Goal: Task Accomplishment & Management: Complete application form

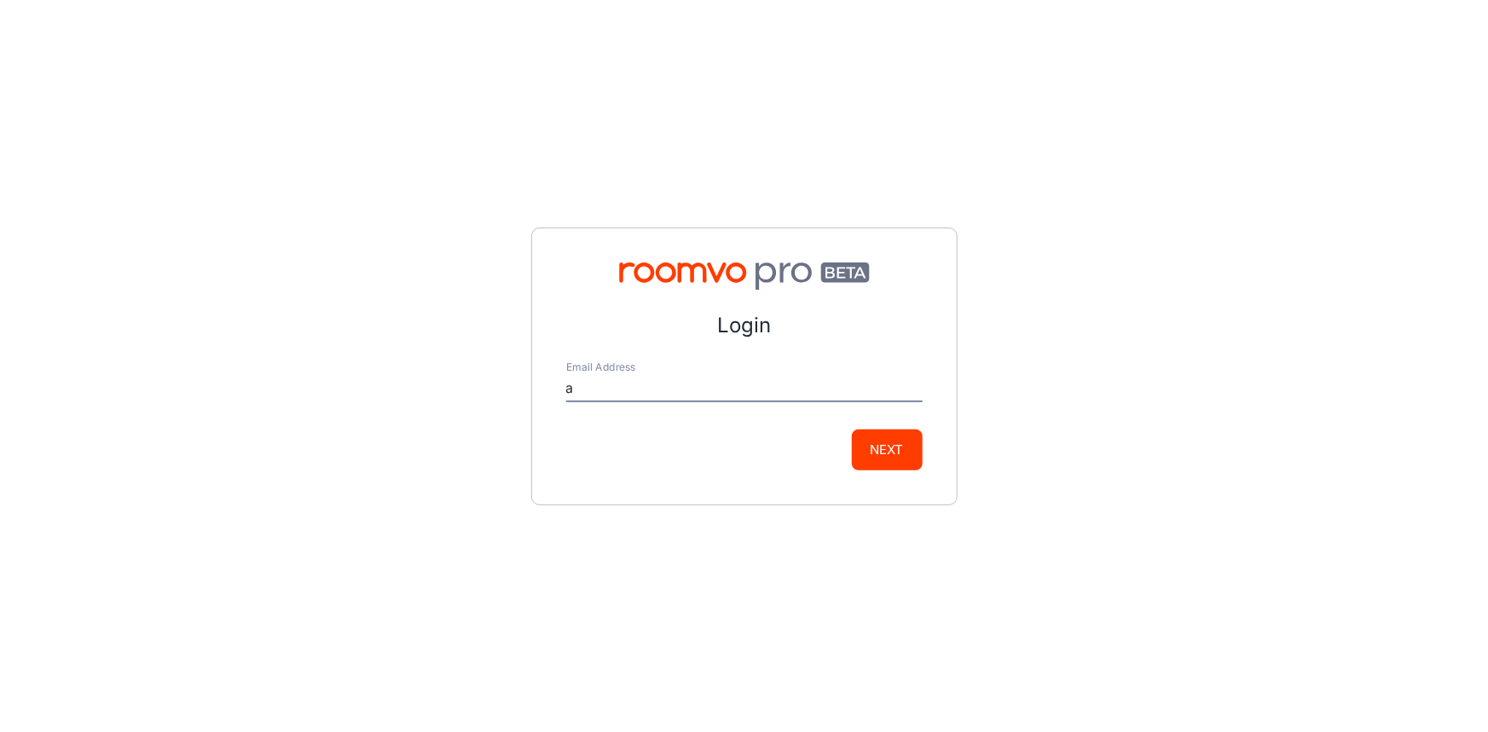
type input "[EMAIL_ADDRESS][DOMAIN_NAME]"
click at [882, 439] on button "Next" at bounding box center [887, 450] width 71 height 41
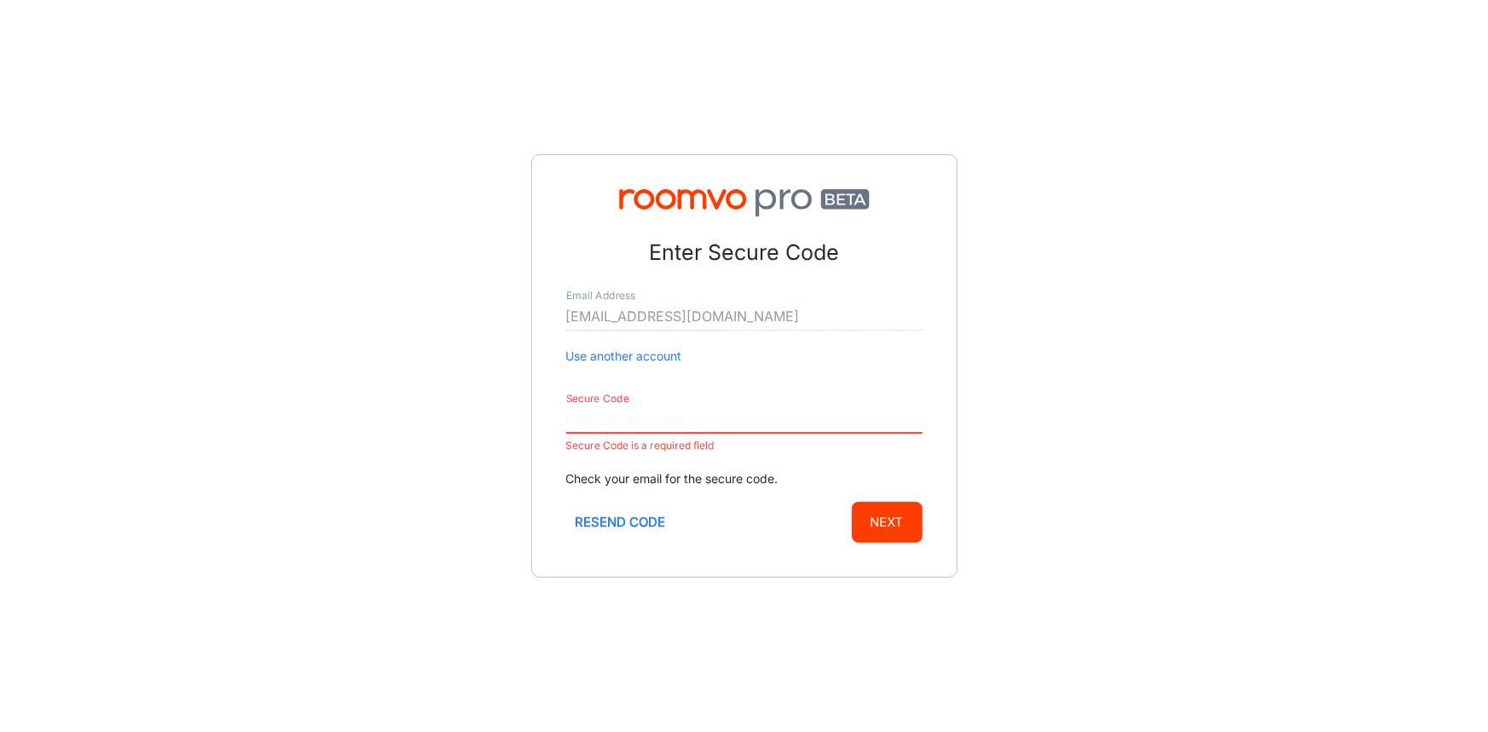
paste input "759111"
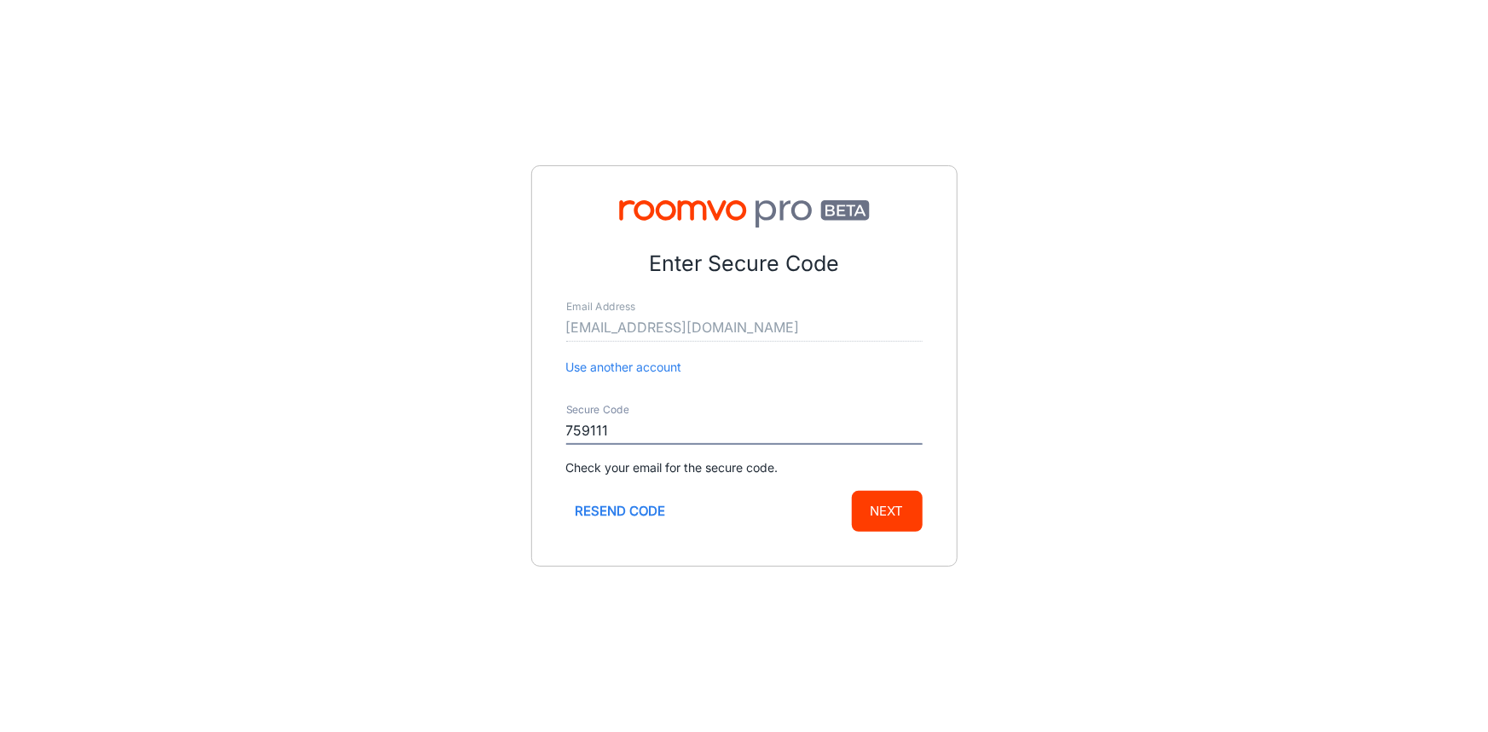
type input "759111"
click at [860, 503] on button "Next" at bounding box center [887, 511] width 71 height 41
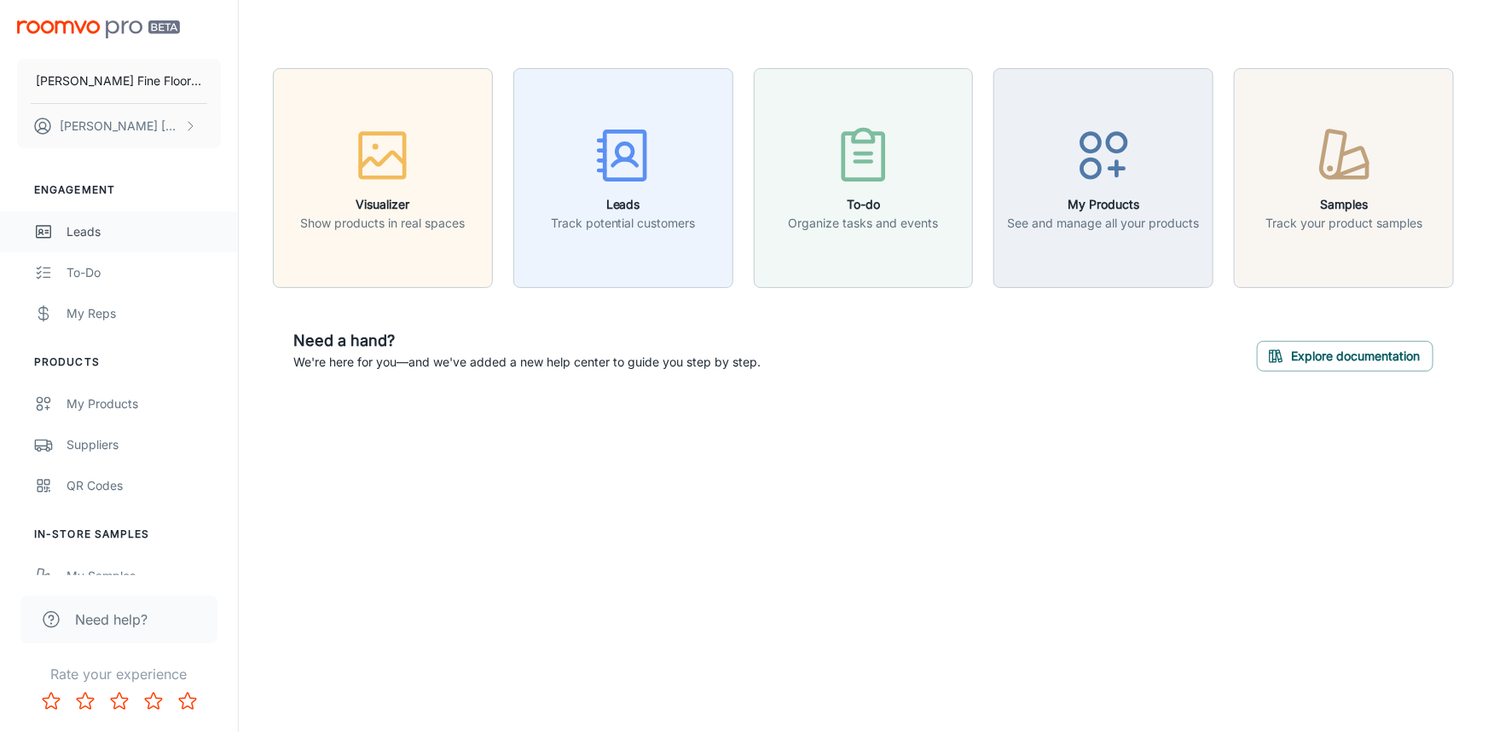
click at [84, 239] on div "Leads" at bounding box center [143, 232] width 154 height 19
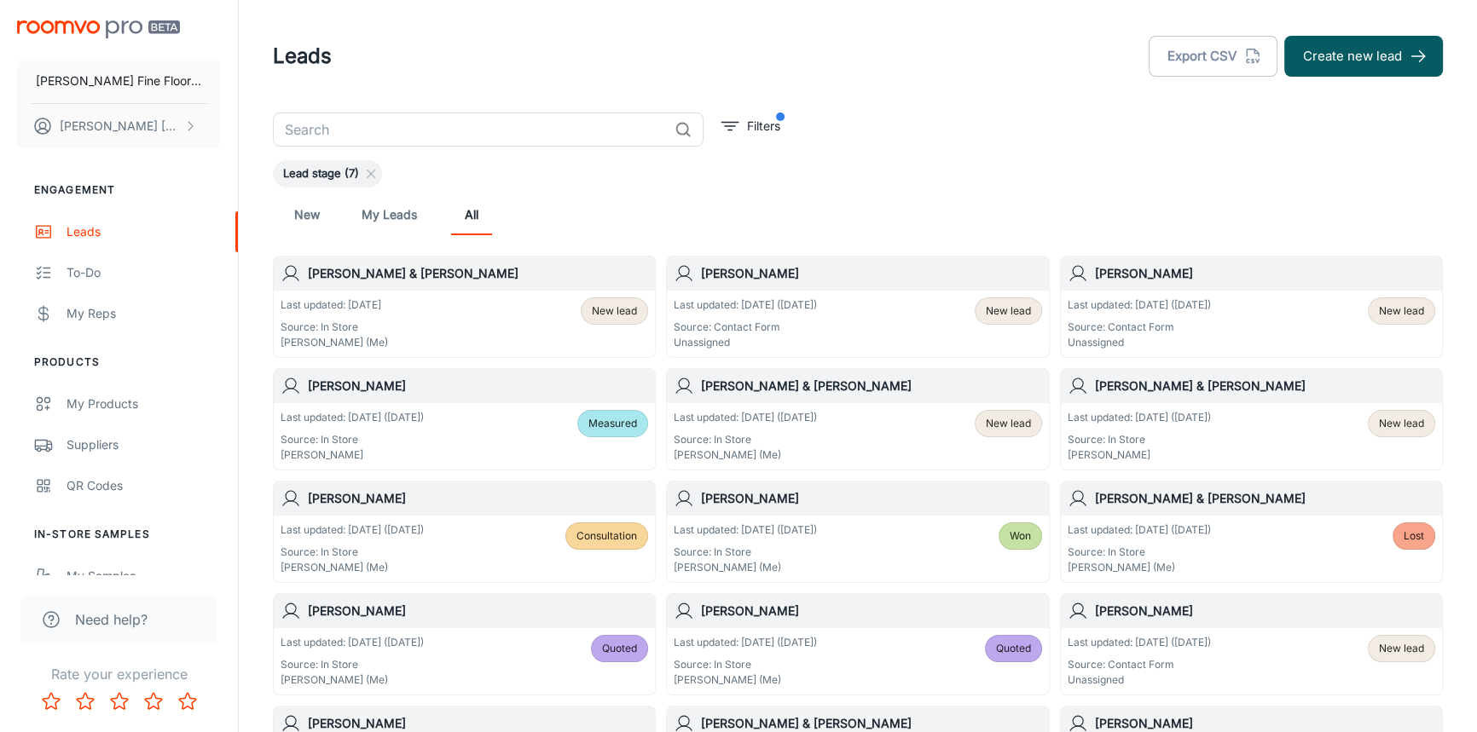
click at [864, 285] on div "[PERSON_NAME]" at bounding box center [857, 274] width 381 height 34
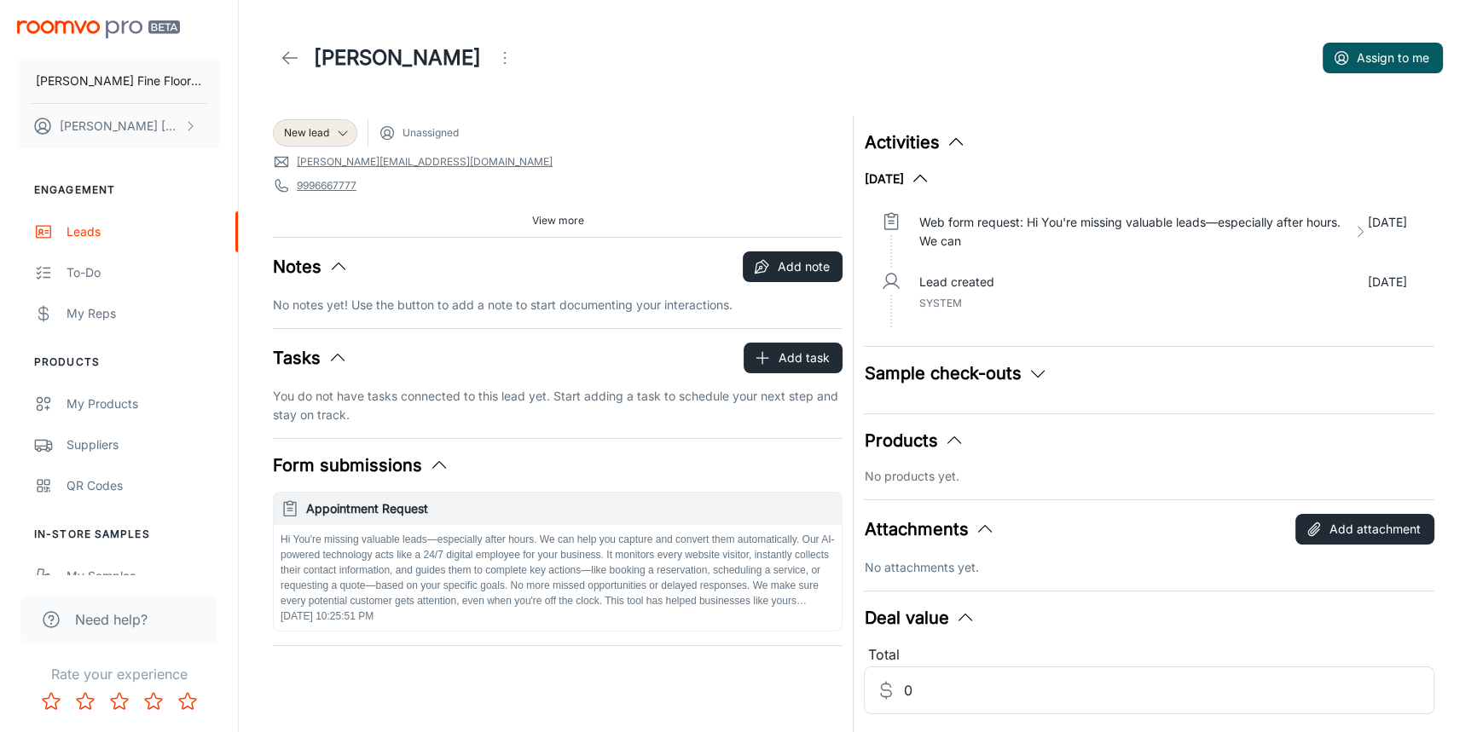
click at [494, 55] on icon "Open menu" at bounding box center [504, 58] width 20 height 20
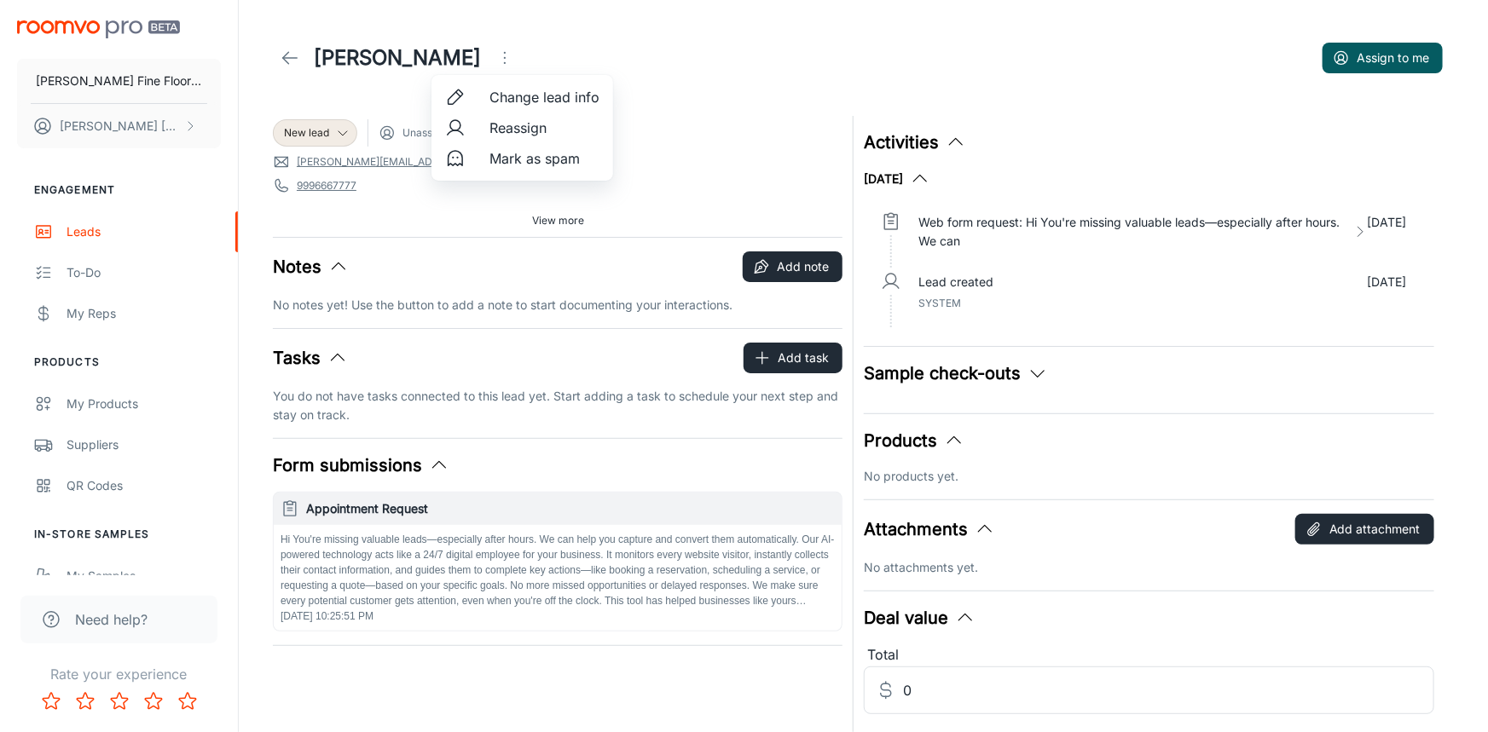
click at [517, 162] on span "Mark as spam" at bounding box center [544, 158] width 110 height 20
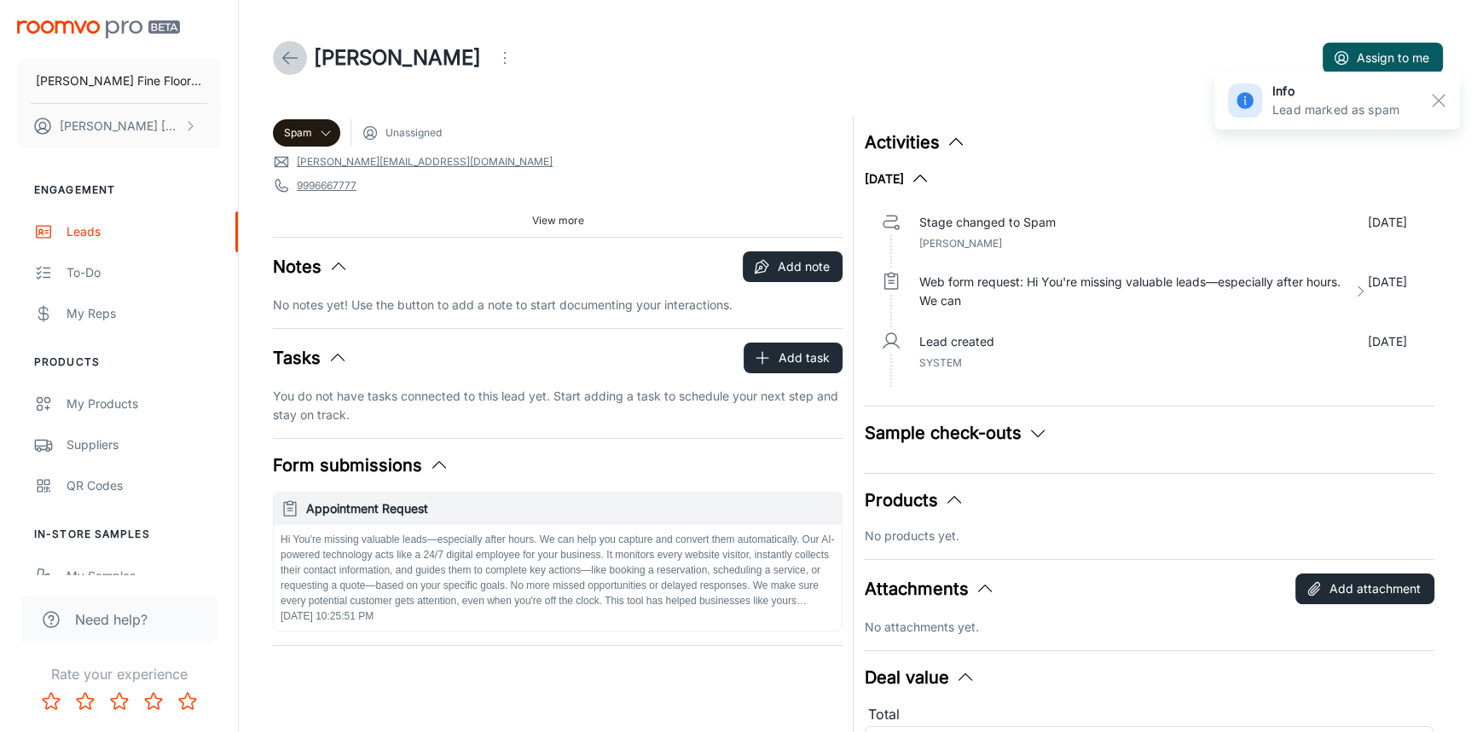
click at [276, 49] on link at bounding box center [290, 58] width 34 height 34
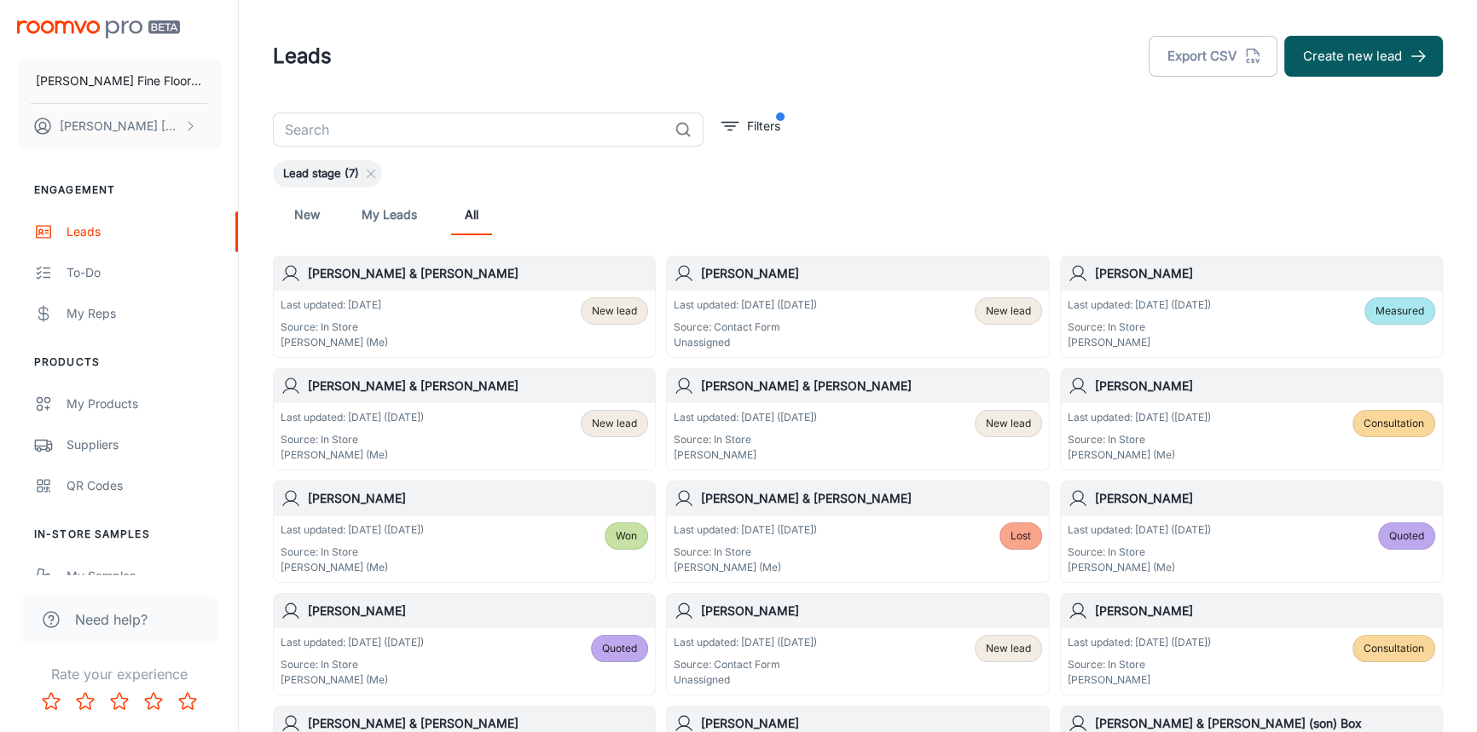
click at [841, 285] on div "[PERSON_NAME]" at bounding box center [857, 274] width 381 height 34
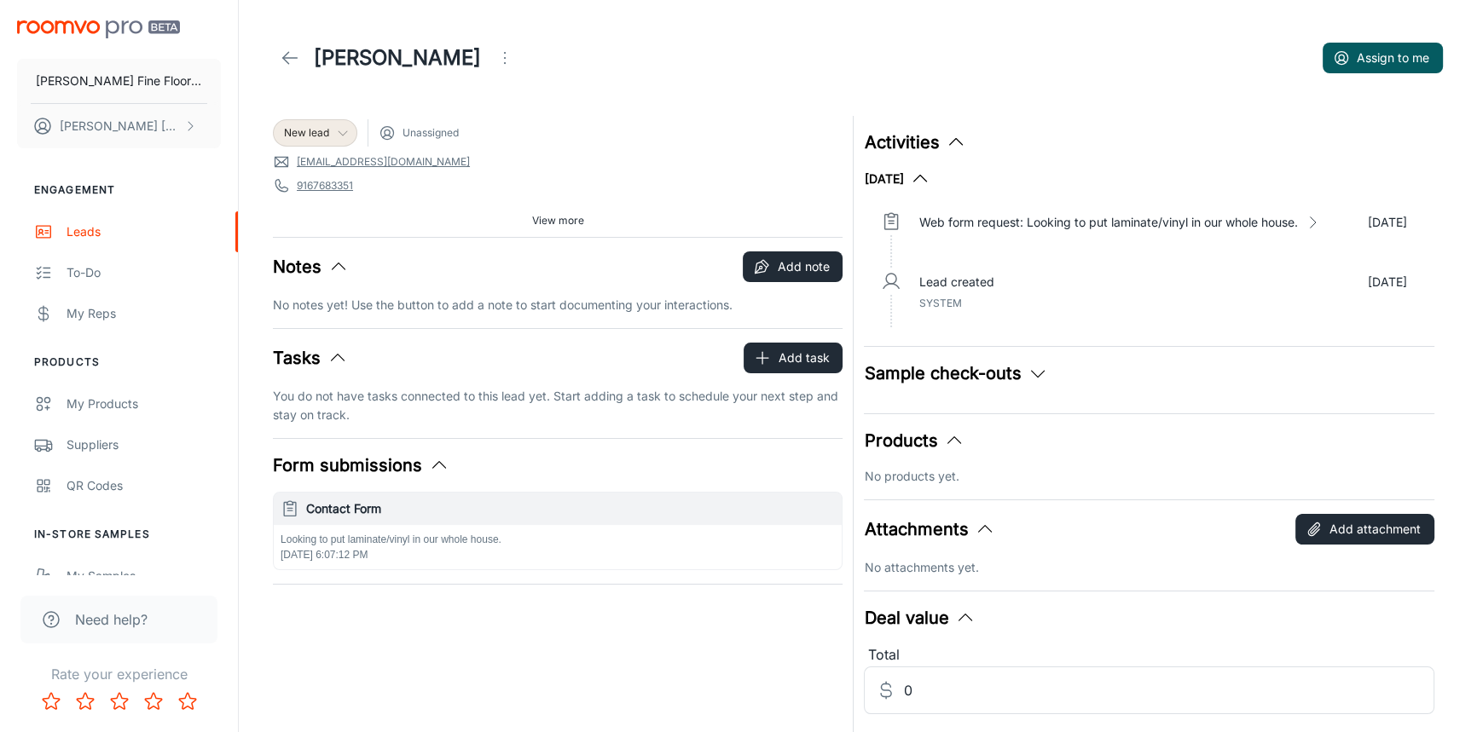
click at [345, 135] on icon at bounding box center [343, 133] width 14 height 14
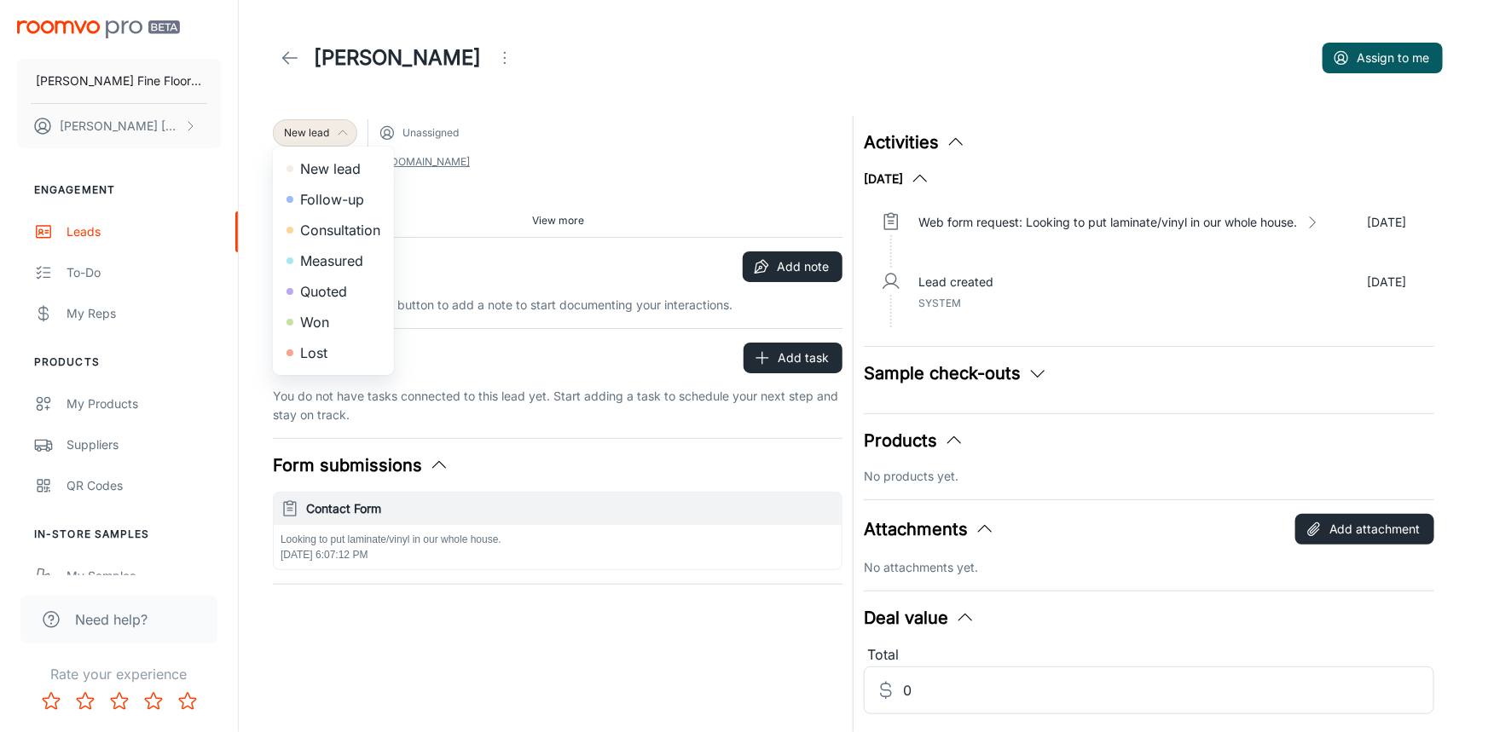
click at [337, 205] on li "Follow-up" at bounding box center [333, 199] width 121 height 31
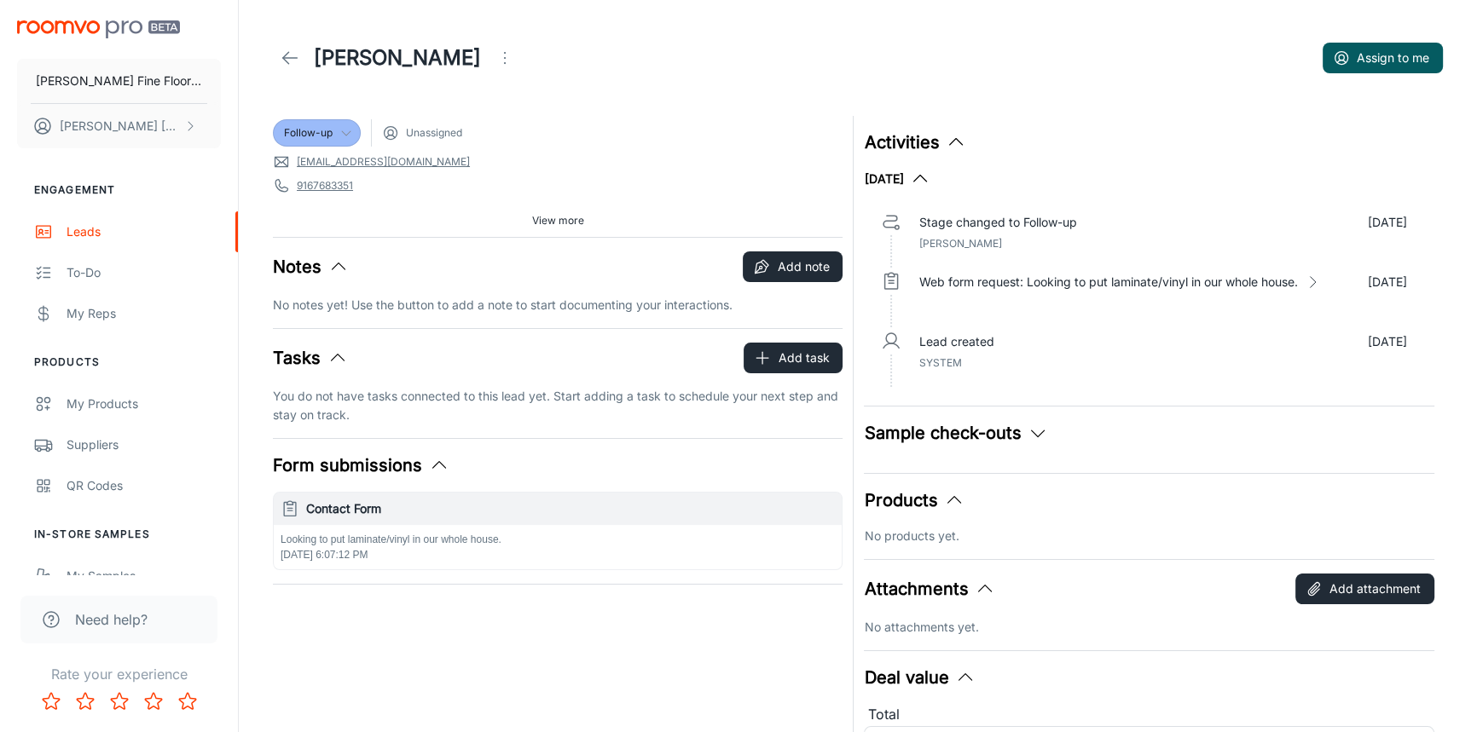
click at [591, 229] on div "View more" at bounding box center [557, 221] width 569 height 26
click at [572, 223] on span "View more" at bounding box center [558, 220] width 52 height 15
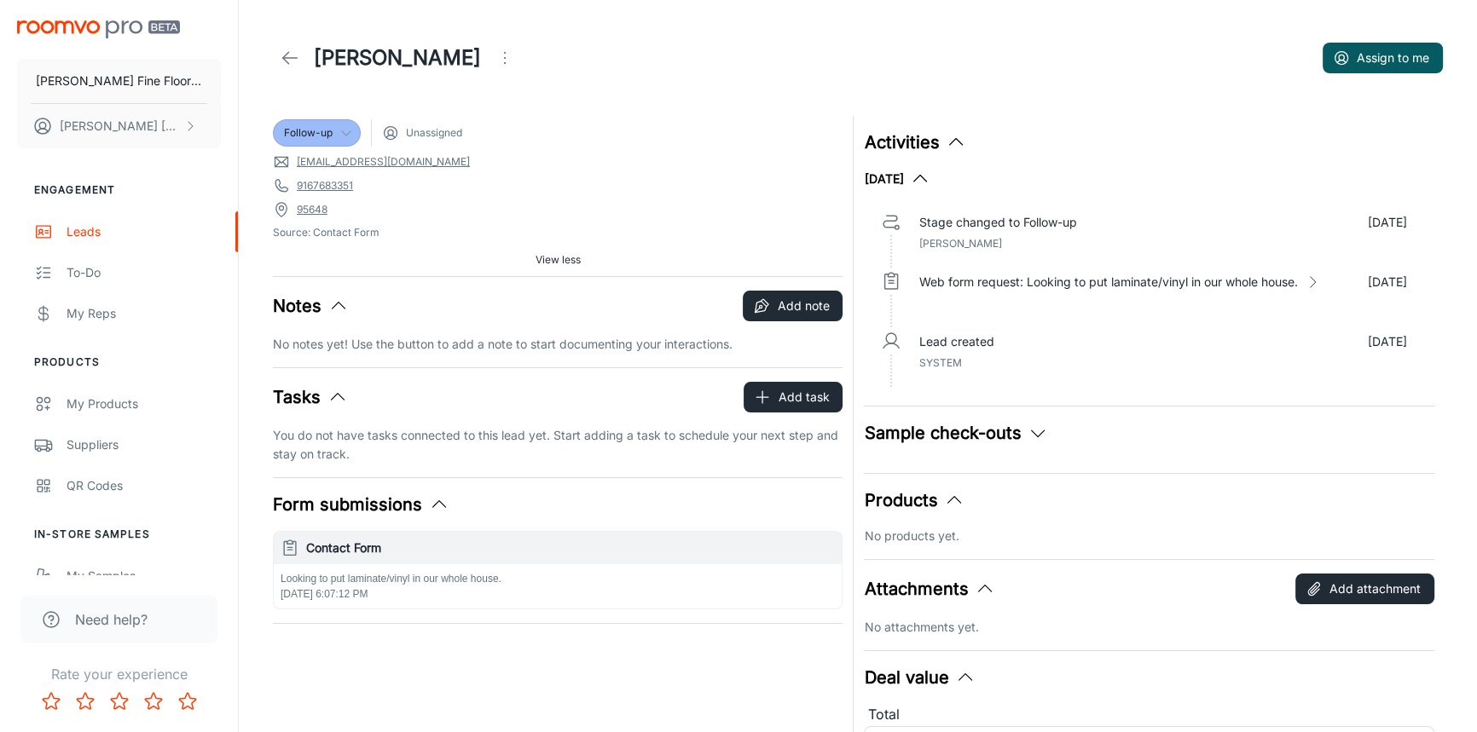
click at [286, 58] on line at bounding box center [290, 58] width 14 height 0
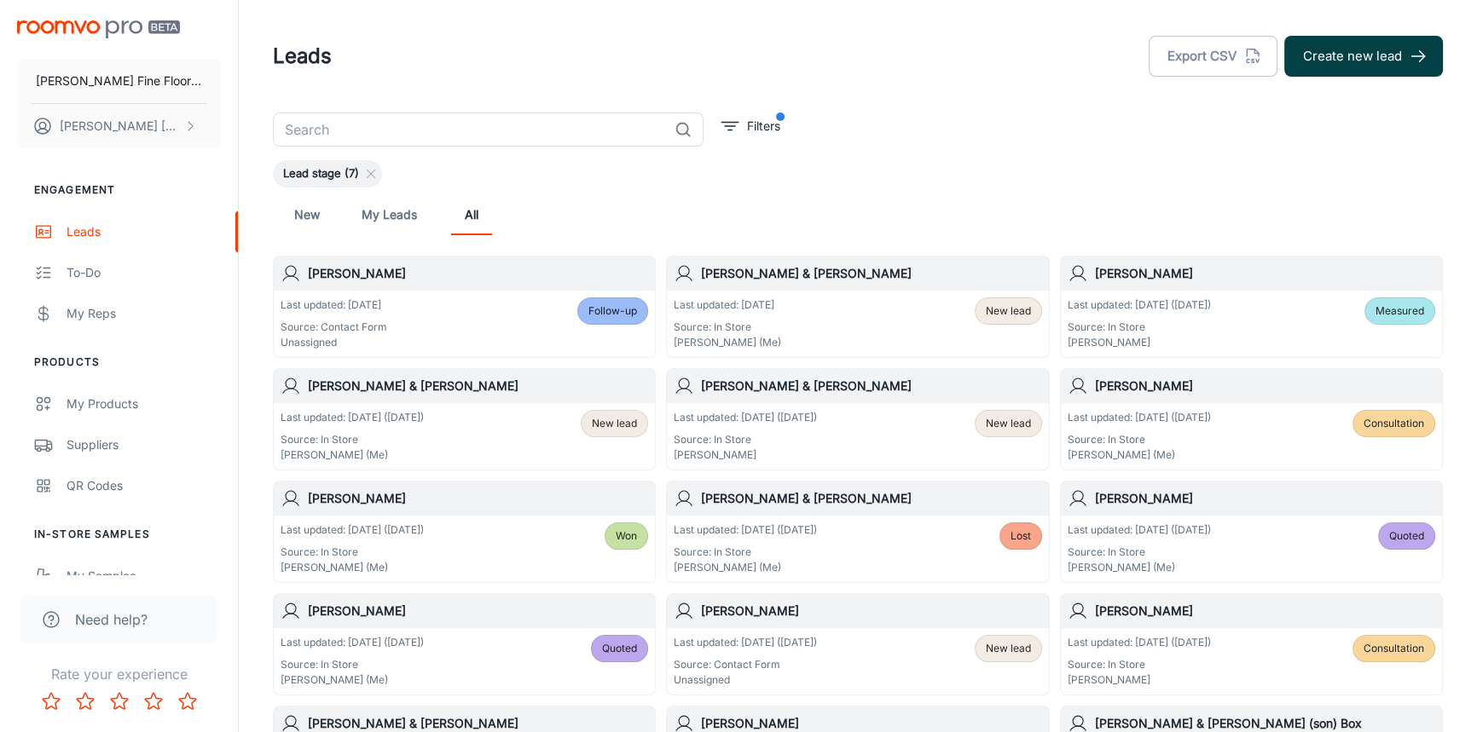
click at [1365, 60] on button "Create new lead" at bounding box center [1363, 56] width 159 height 41
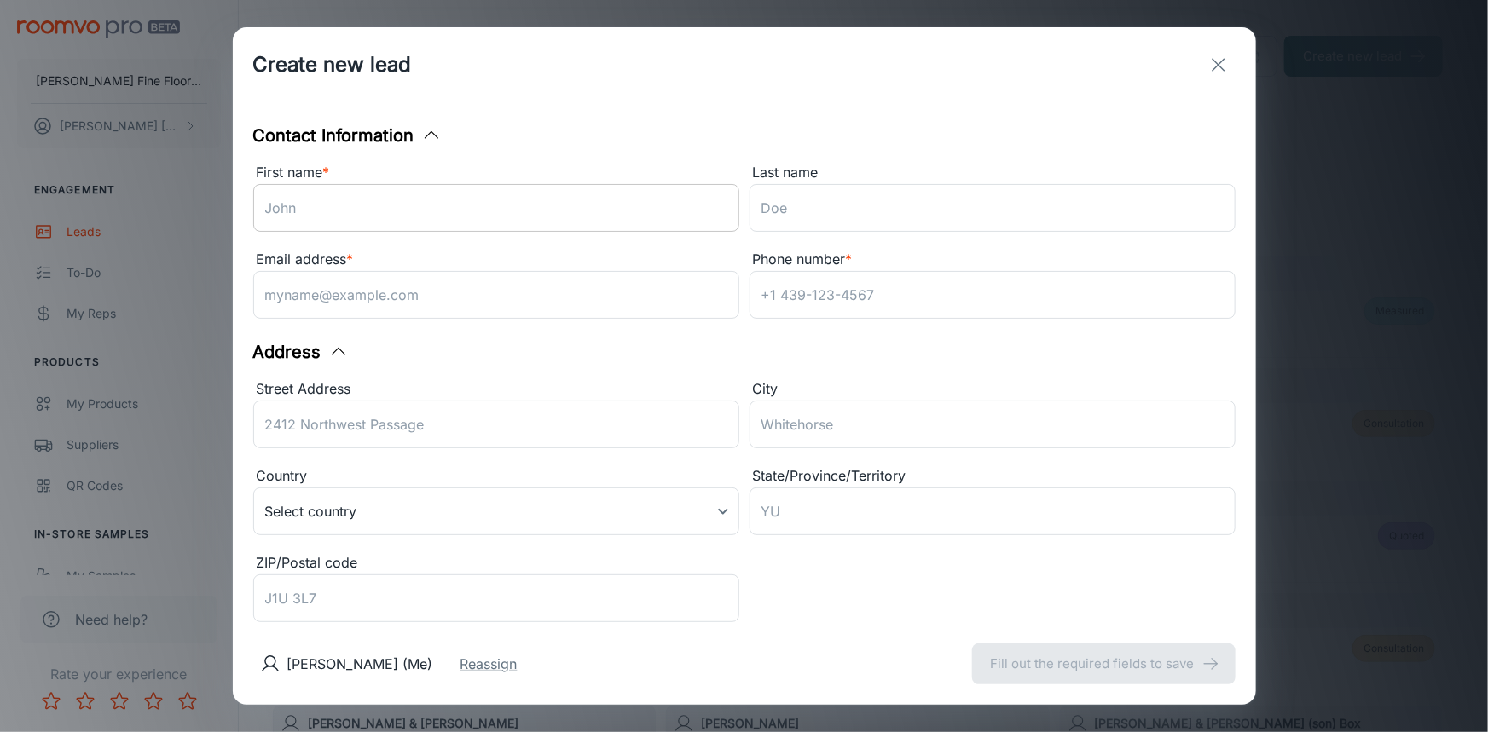
click at [419, 208] on input "First name *" at bounding box center [496, 208] width 486 height 48
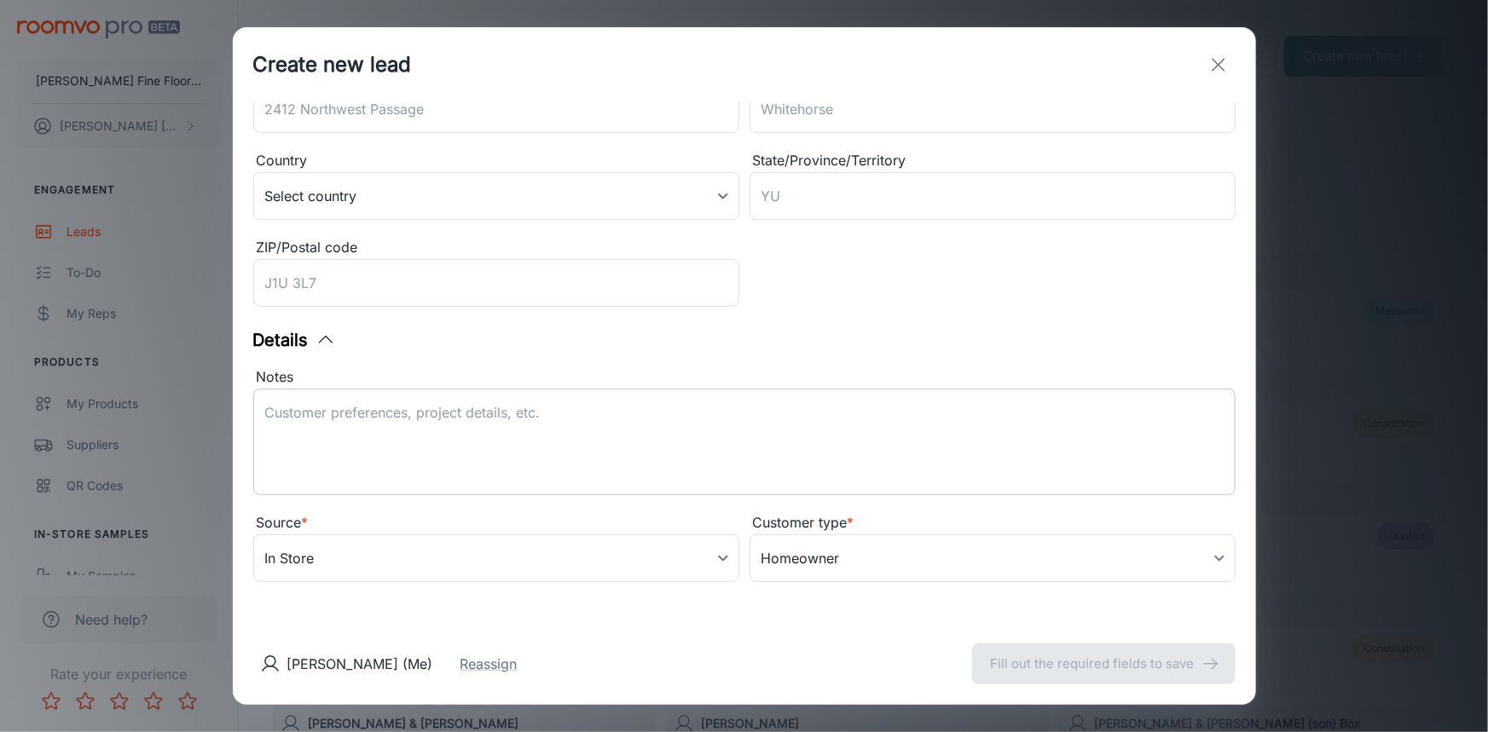
click at [593, 425] on textarea "Notes" at bounding box center [744, 442] width 958 height 78
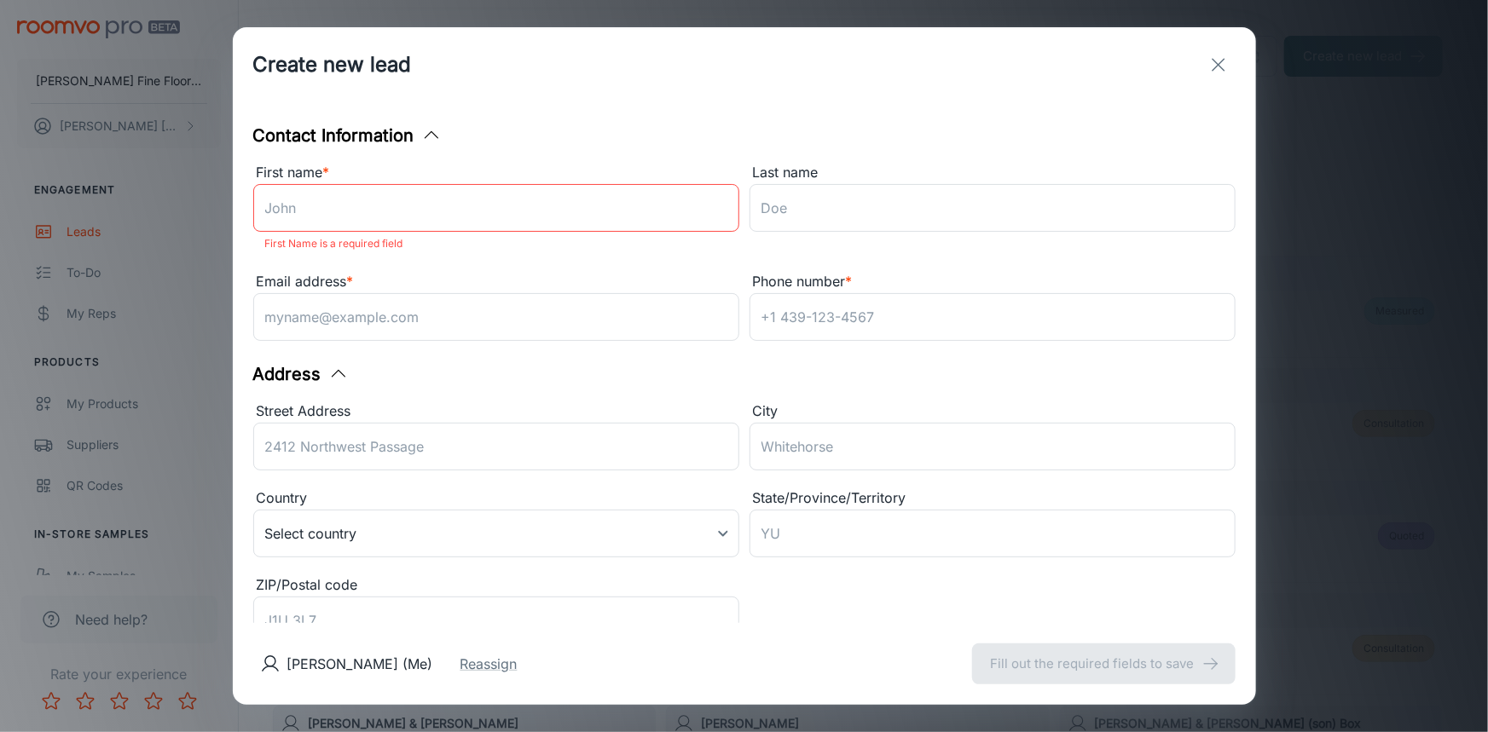
click at [351, 207] on input "First name *" at bounding box center [496, 208] width 486 height 48
type input "Eva"
click at [843, 213] on input "Last name" at bounding box center [992, 208] width 486 height 48
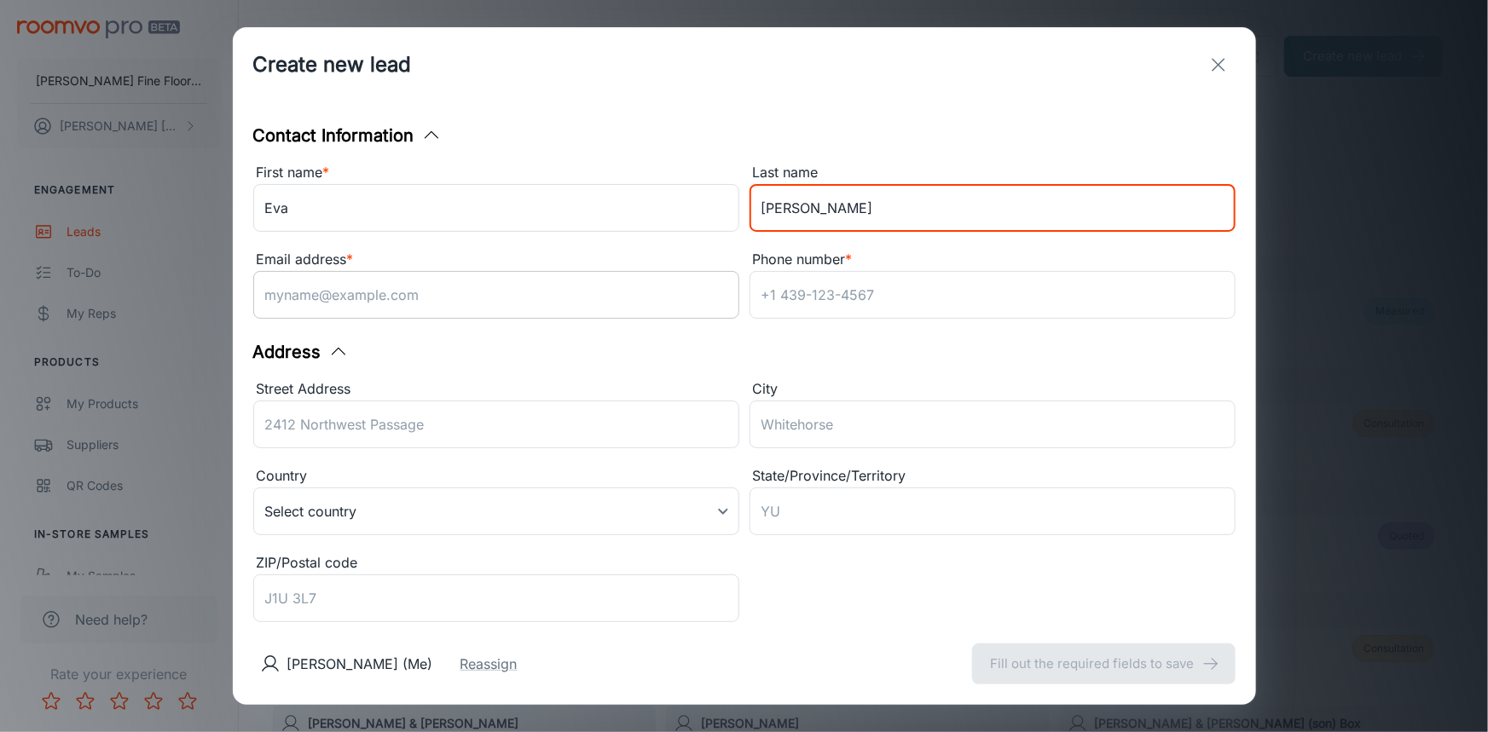
type input "[PERSON_NAME]"
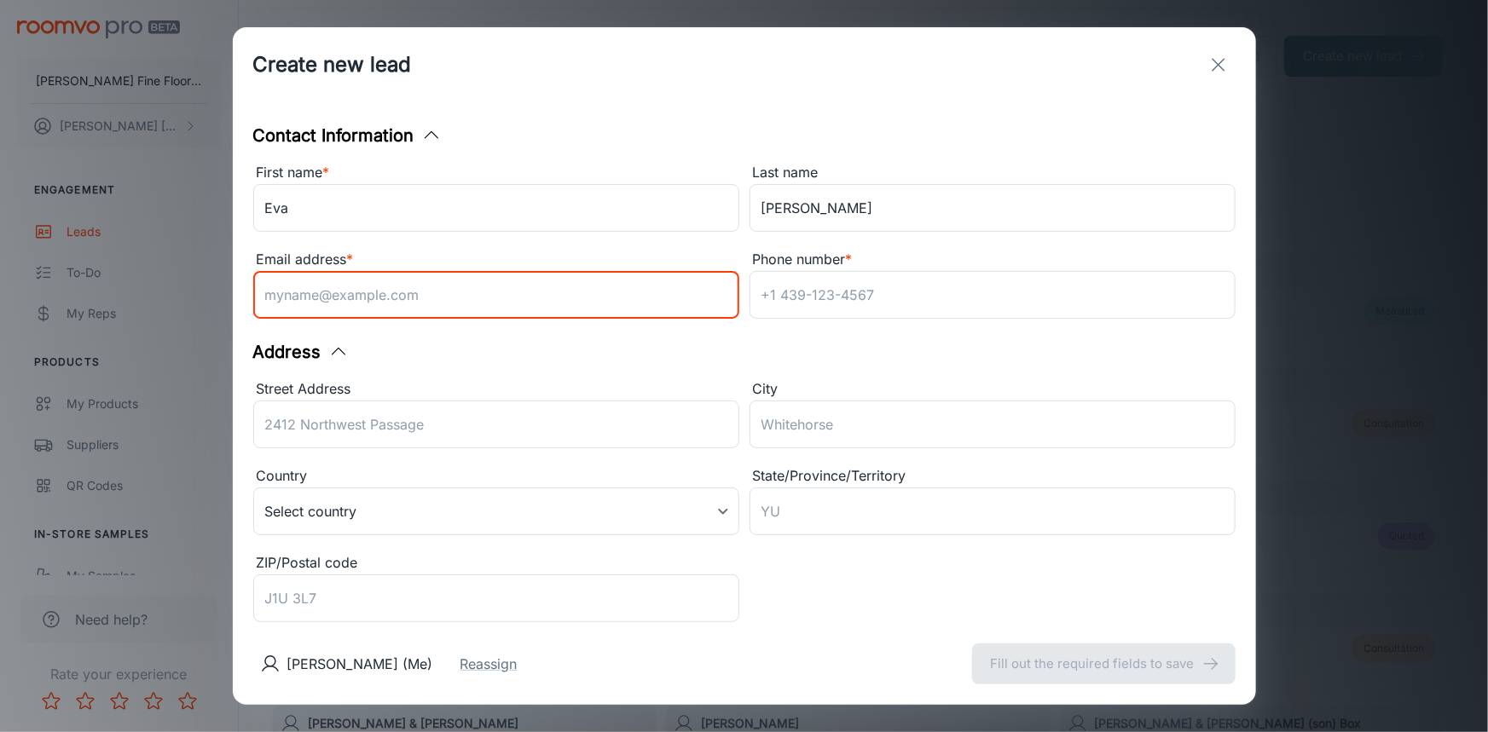
click at [480, 292] on input "Email address *" at bounding box center [496, 295] width 486 height 48
type input "[EMAIL_ADDRESS][DOMAIN_NAME]"
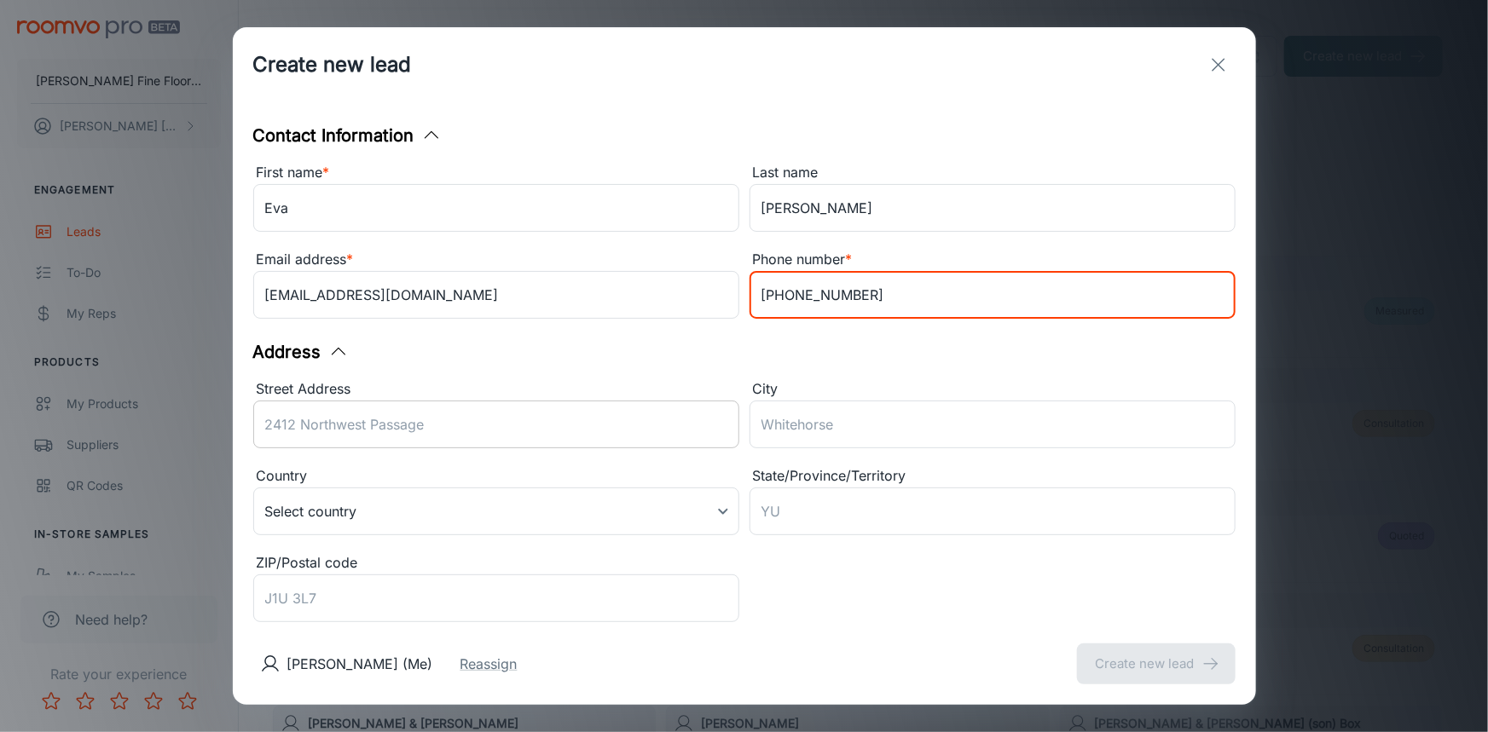
type input "[PHONE_NUMBER]"
click at [435, 431] on input "Street Address" at bounding box center [496, 425] width 486 height 48
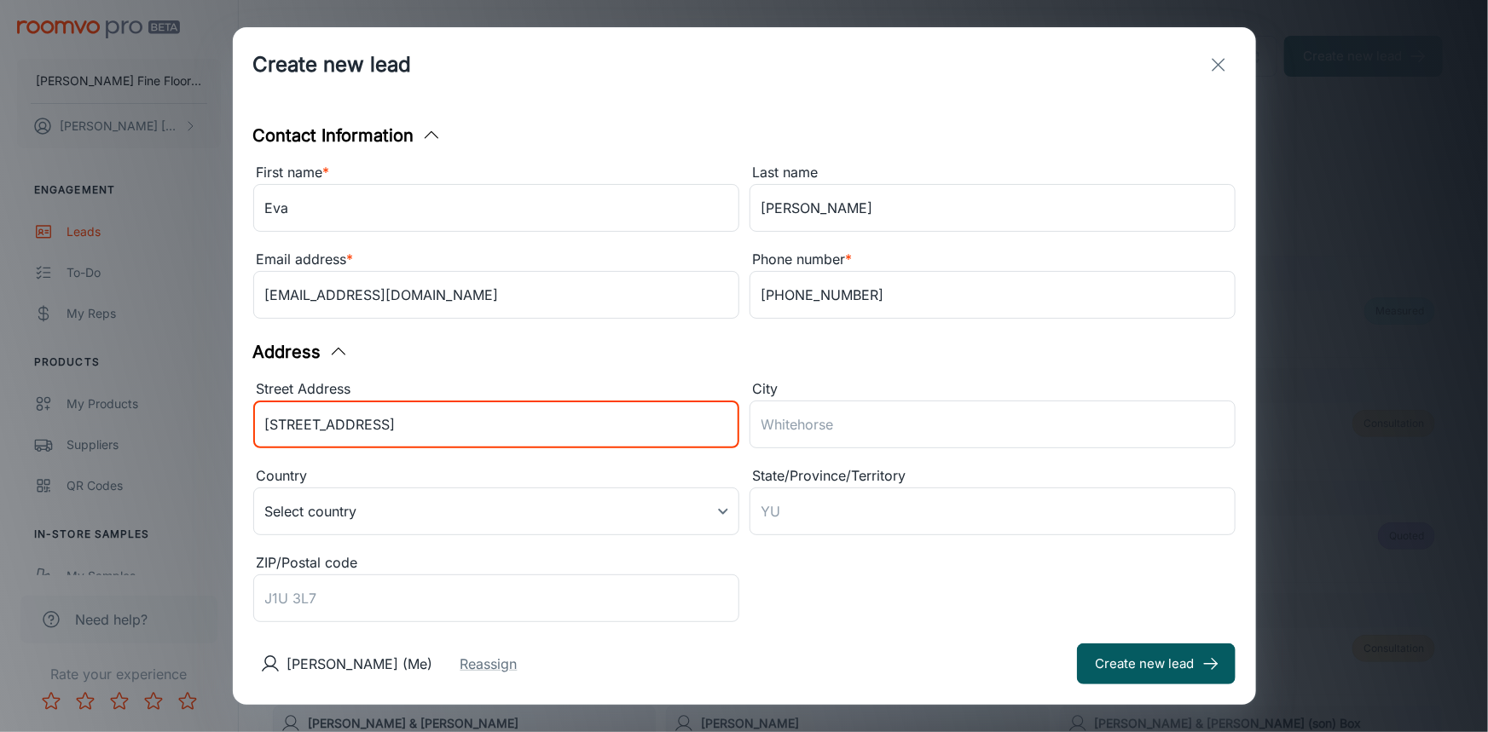
type input "[STREET_ADDRESS]"
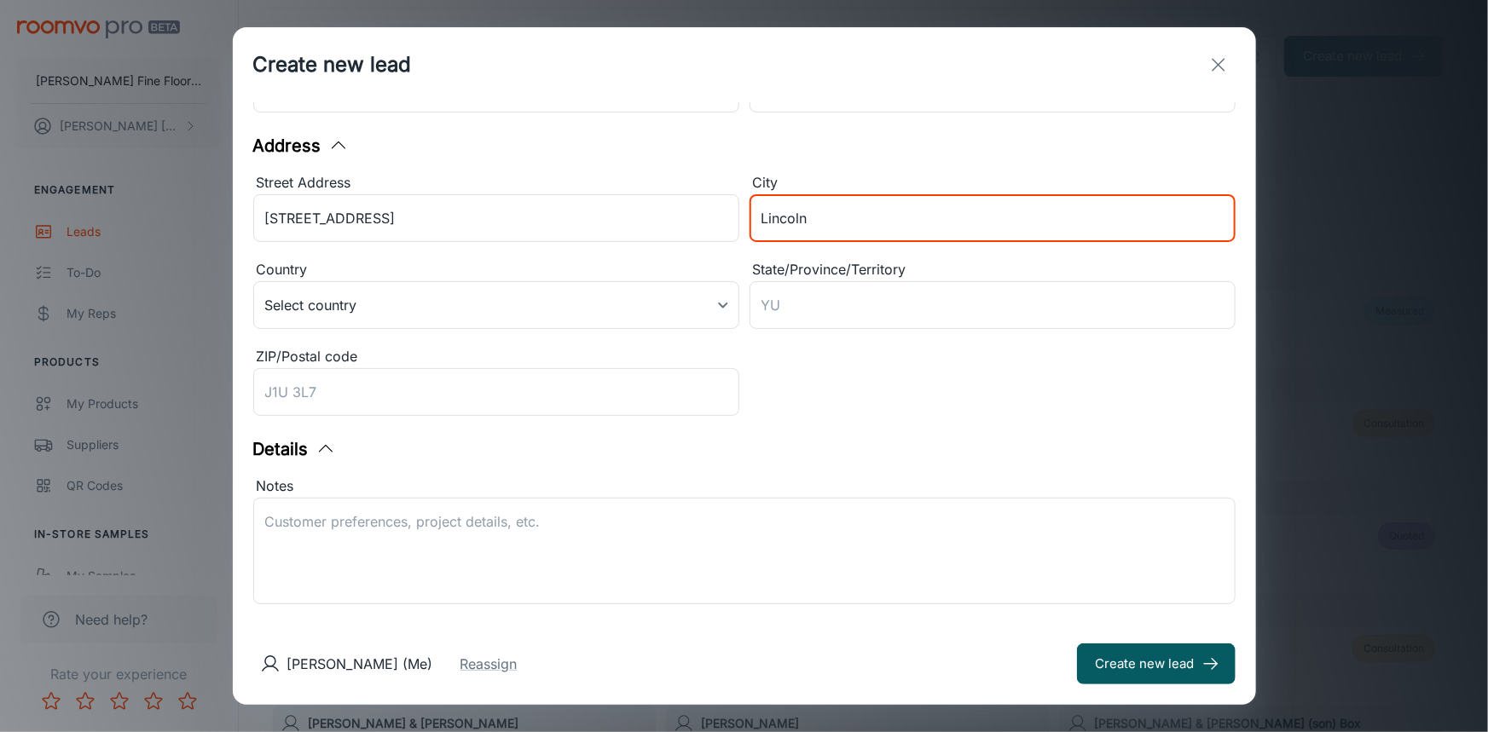
scroll to position [232, 0]
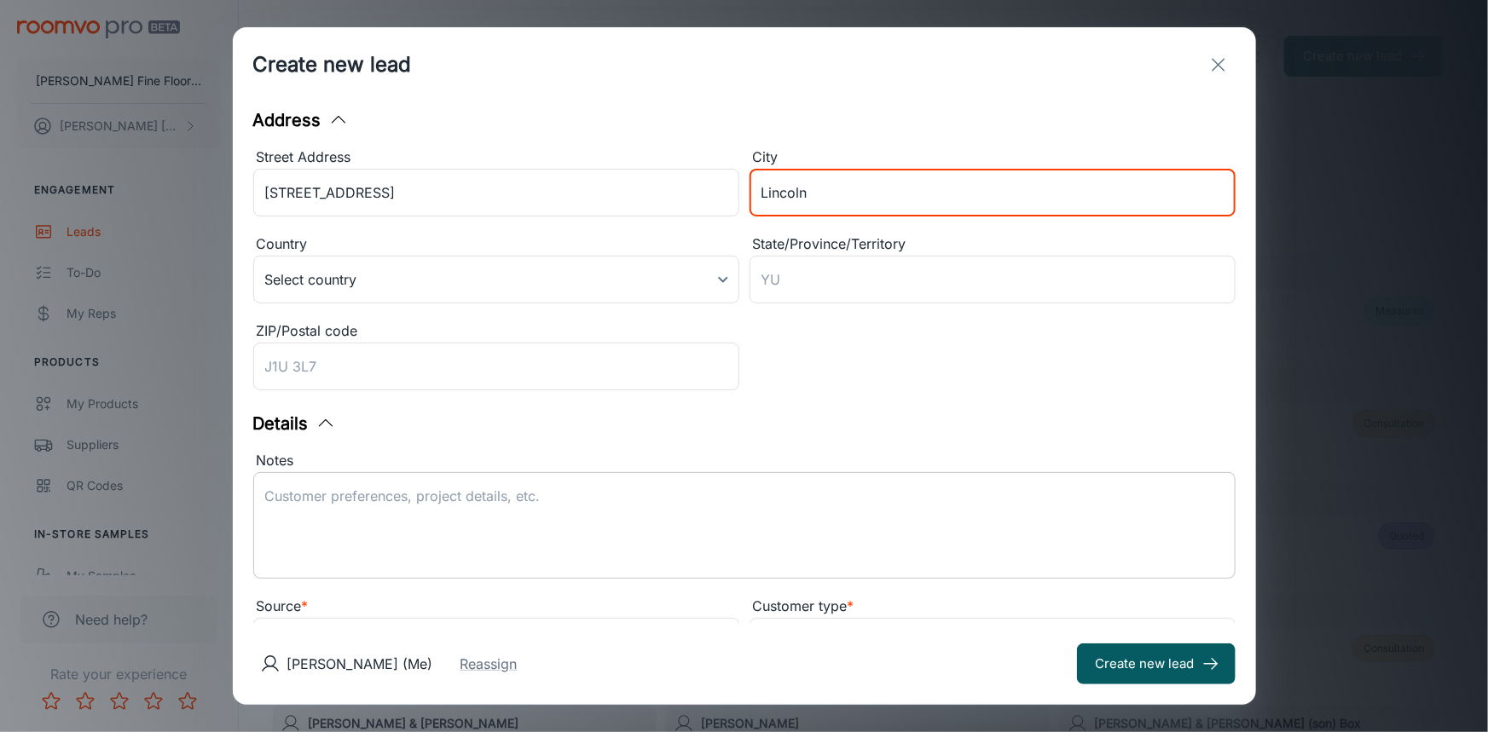
type input "Lincoln"
click at [507, 523] on textarea "Notes" at bounding box center [744, 526] width 958 height 78
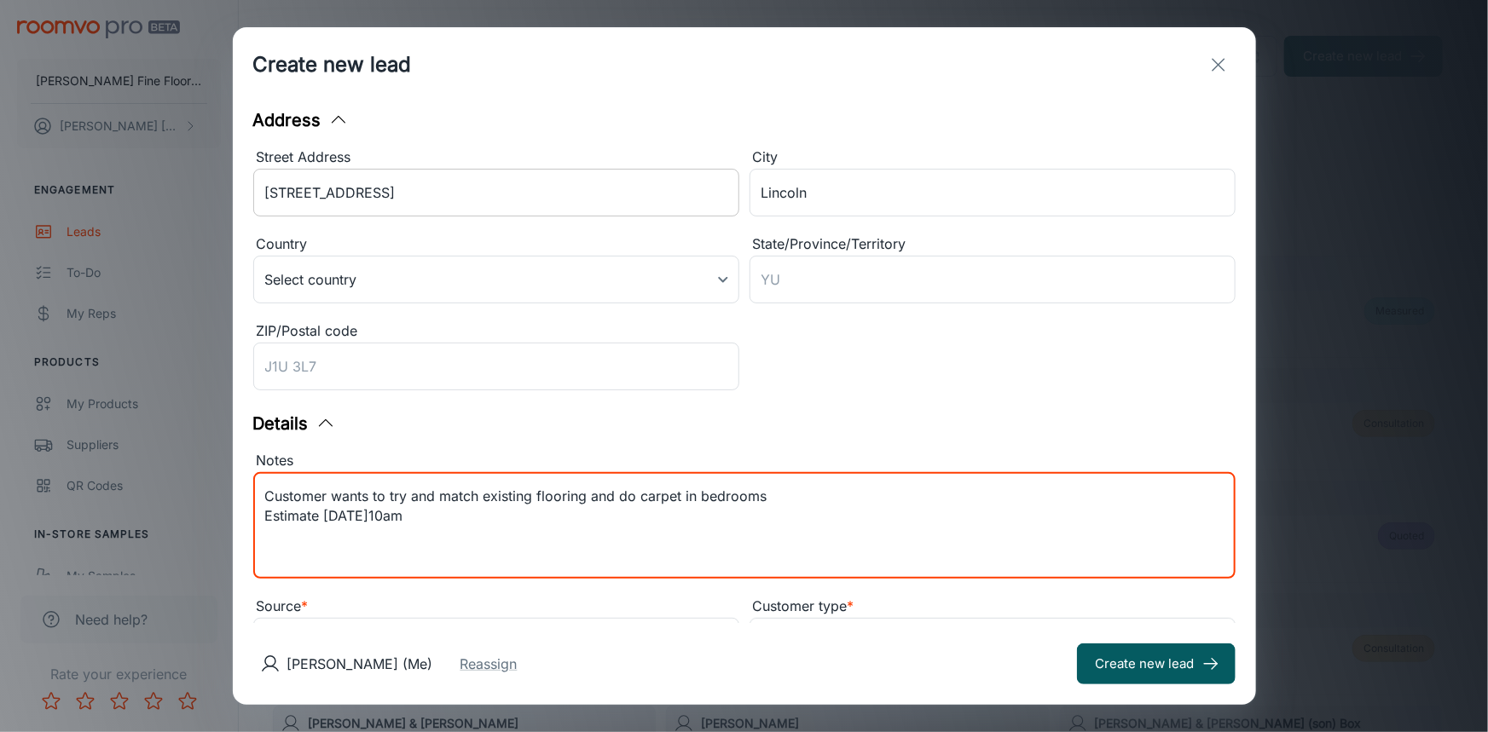
type textarea "Customer wants to try and match existing flooring and do carpet in bedrooms Est…"
click at [331, 209] on input "[STREET_ADDRESS]" at bounding box center [496, 193] width 486 height 48
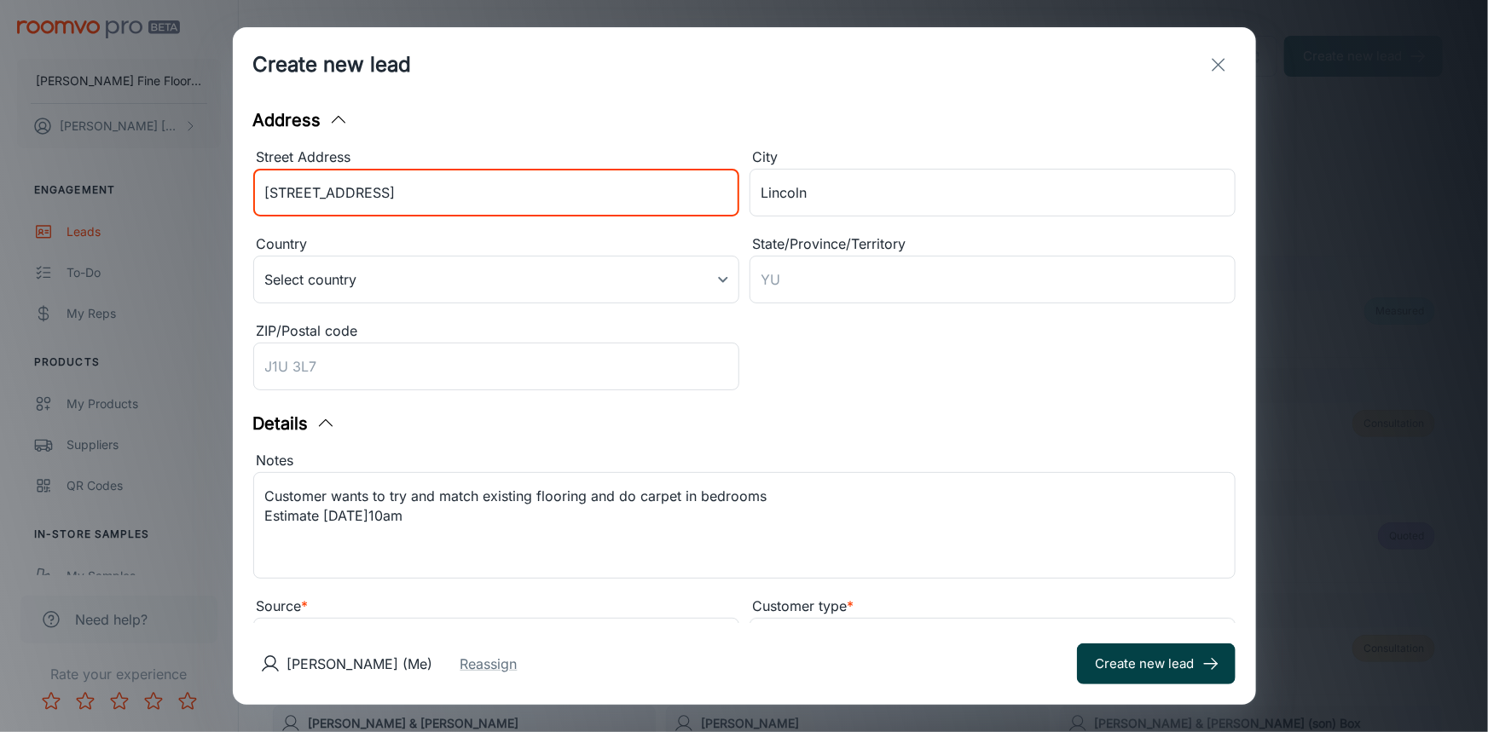
type input "[STREET_ADDRESS]"
click at [1108, 678] on button "Create new lead" at bounding box center [1156, 664] width 159 height 41
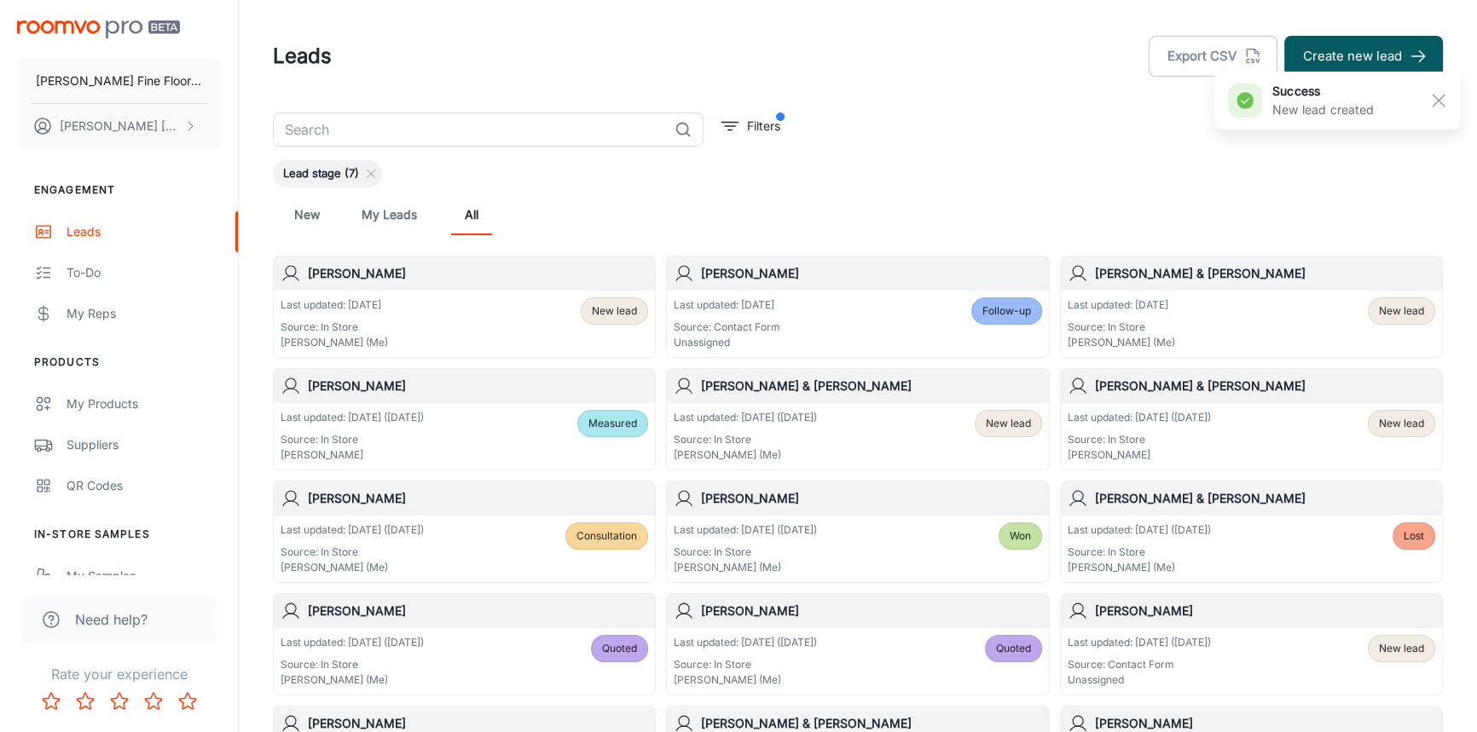
click at [442, 281] on h6 "[PERSON_NAME]" at bounding box center [478, 273] width 340 height 19
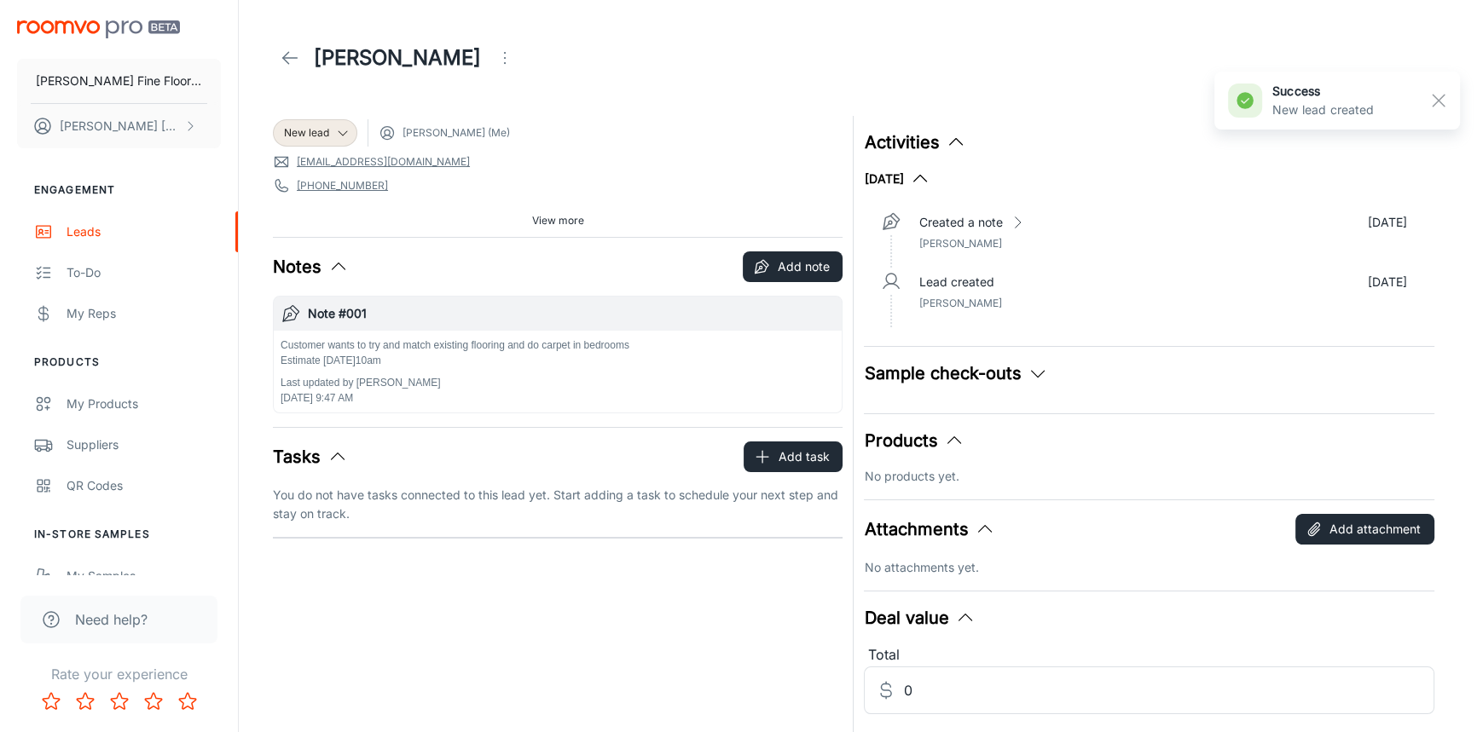
click at [546, 220] on span "View more" at bounding box center [558, 220] width 52 height 15
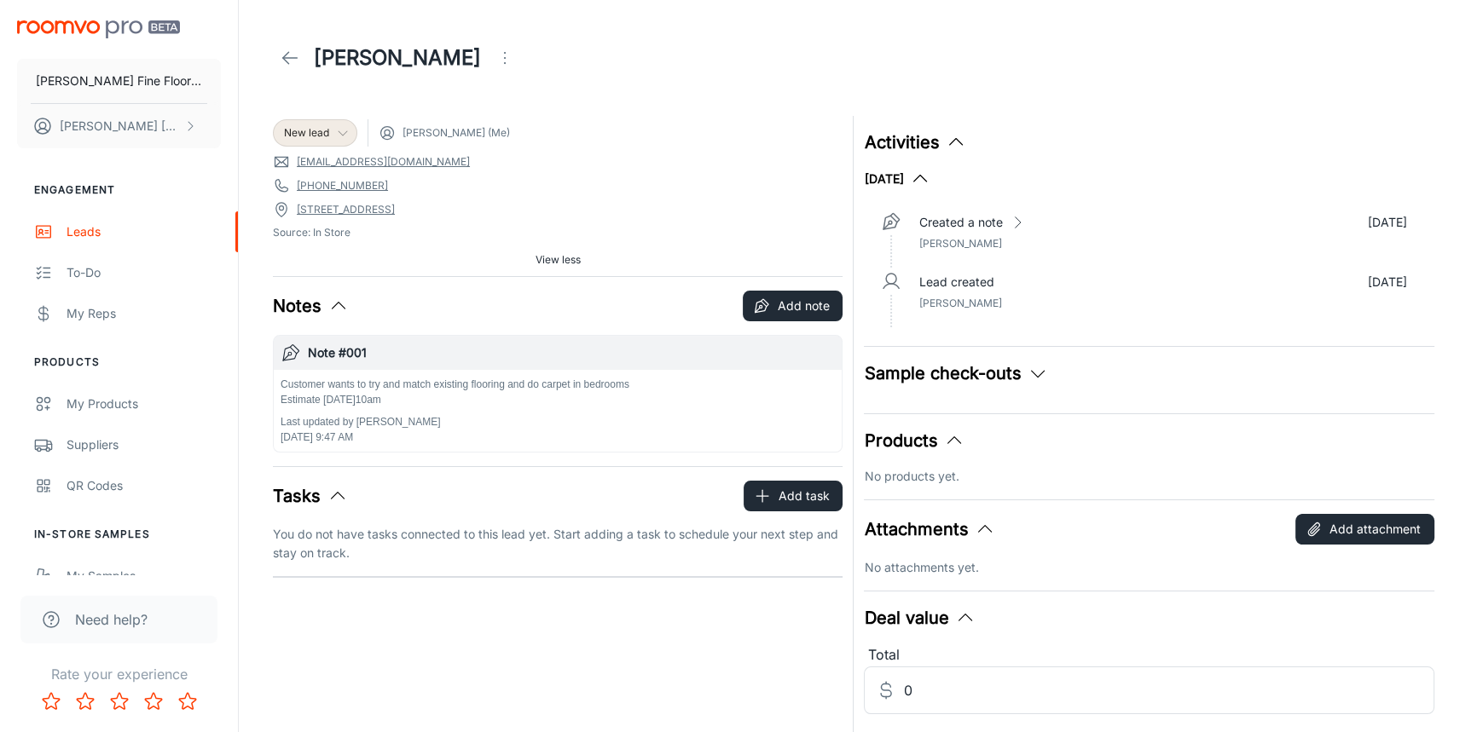
click at [339, 136] on icon at bounding box center [343, 133] width 14 height 14
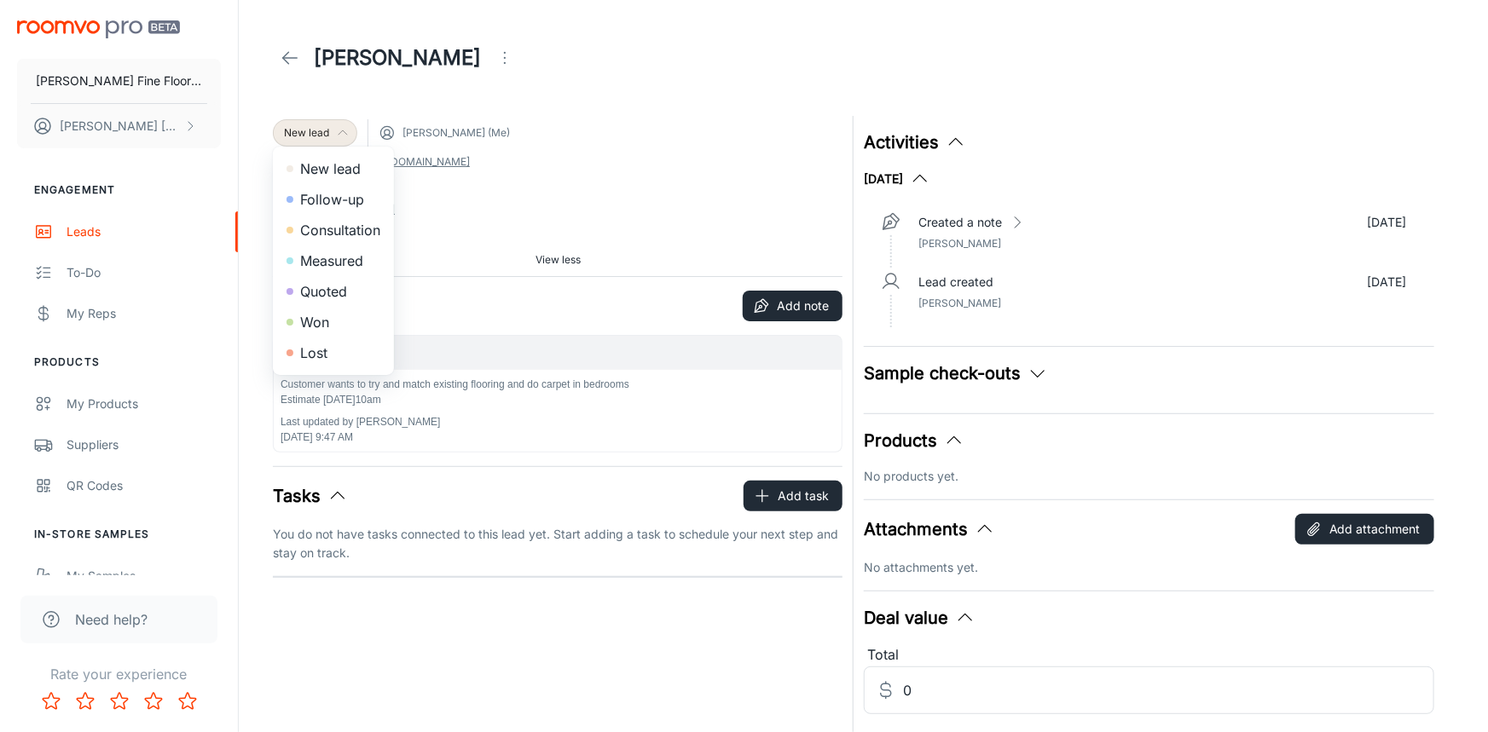
click at [332, 235] on li "Consultation" at bounding box center [333, 230] width 121 height 31
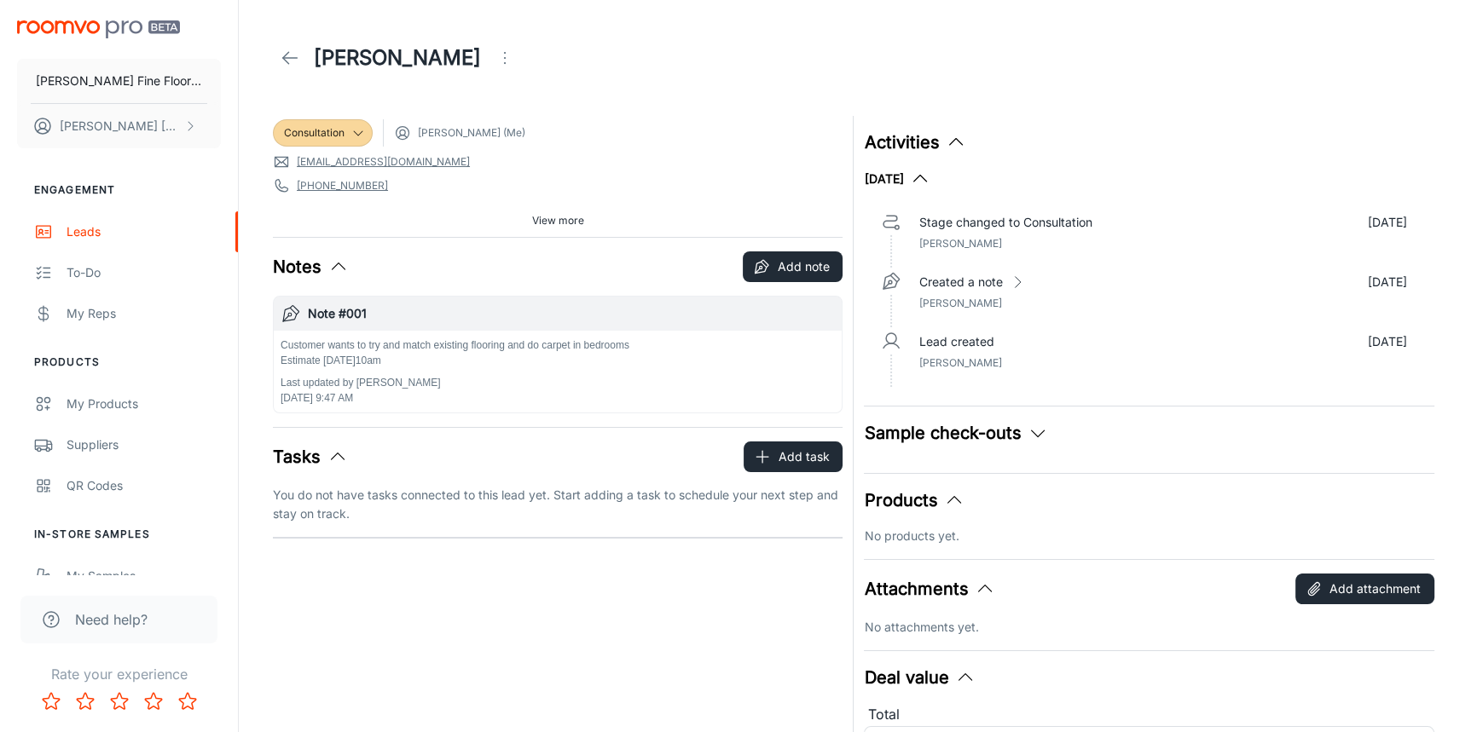
click at [288, 60] on icon at bounding box center [290, 58] width 20 height 20
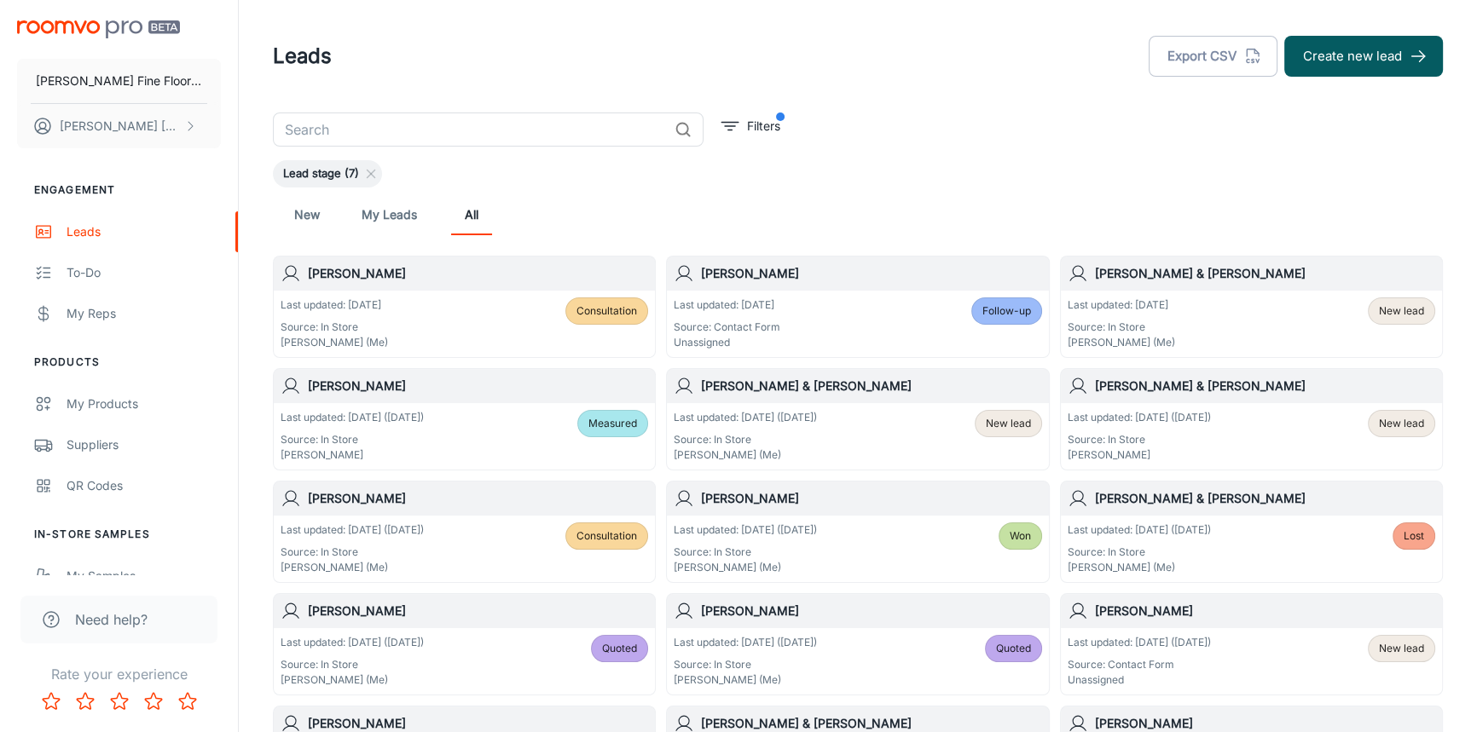
click at [403, 275] on h6 "[PERSON_NAME]" at bounding box center [478, 273] width 340 height 19
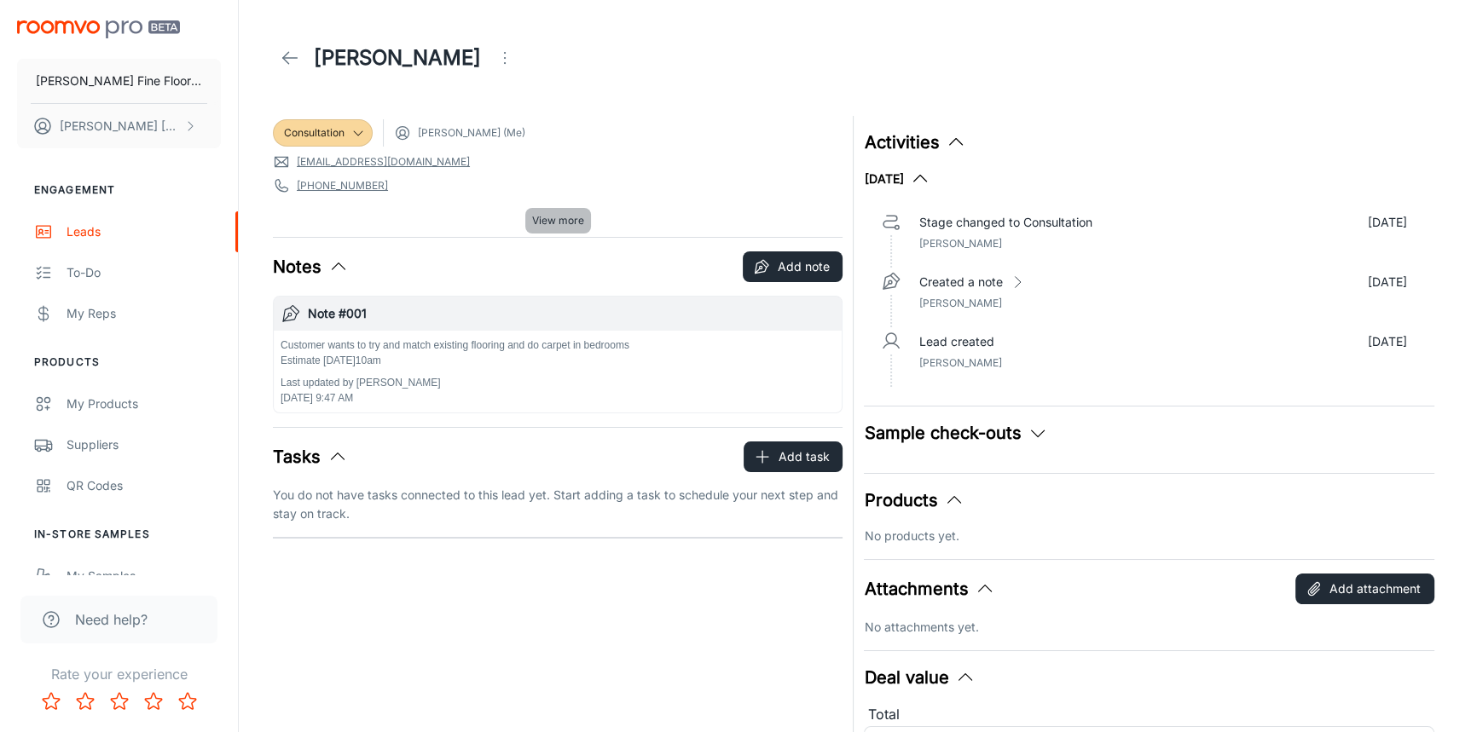
click at [558, 221] on span "View more" at bounding box center [558, 220] width 52 height 15
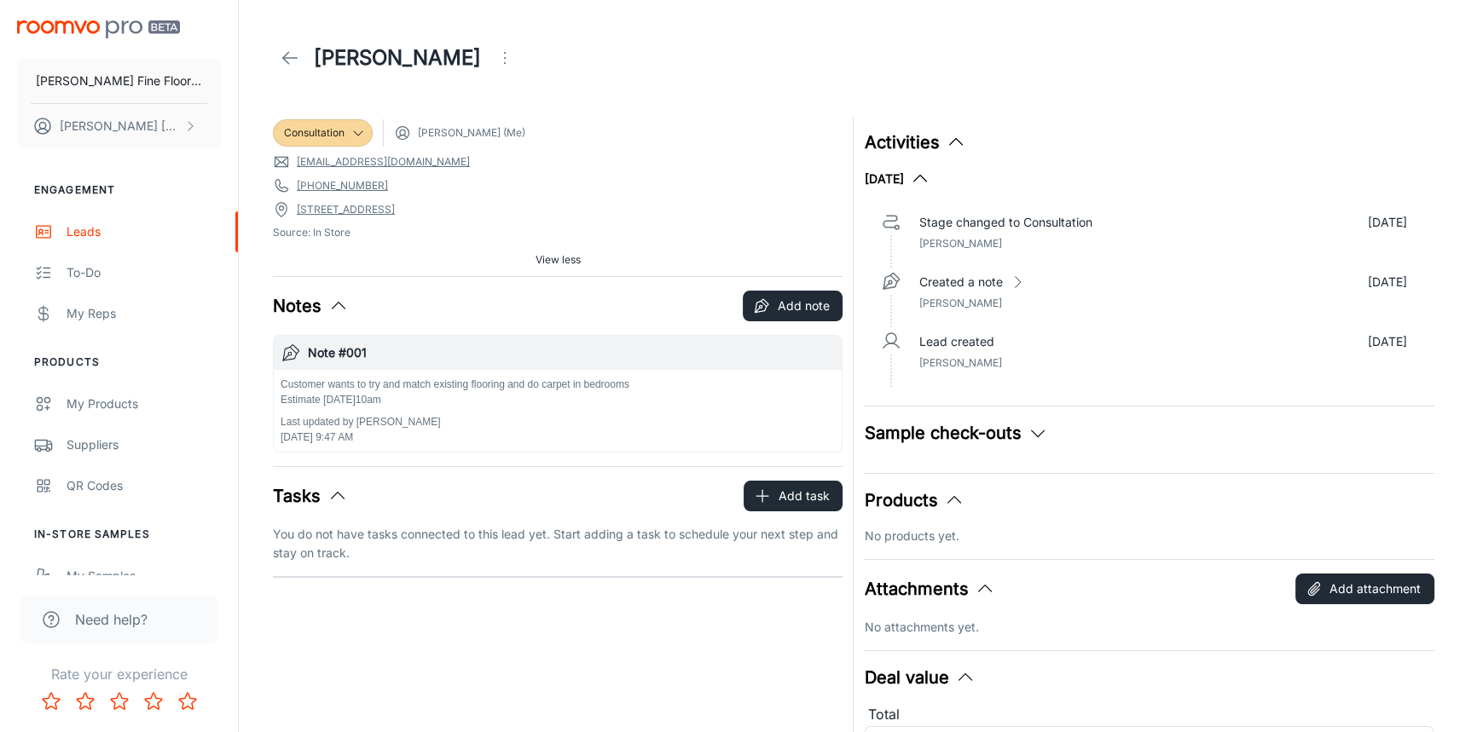
drag, startPoint x: 525, startPoint y: 203, endPoint x: 436, endPoint y: 57, distance: 171.1
click at [494, 57] on icon "Open menu" at bounding box center [504, 58] width 20 height 20
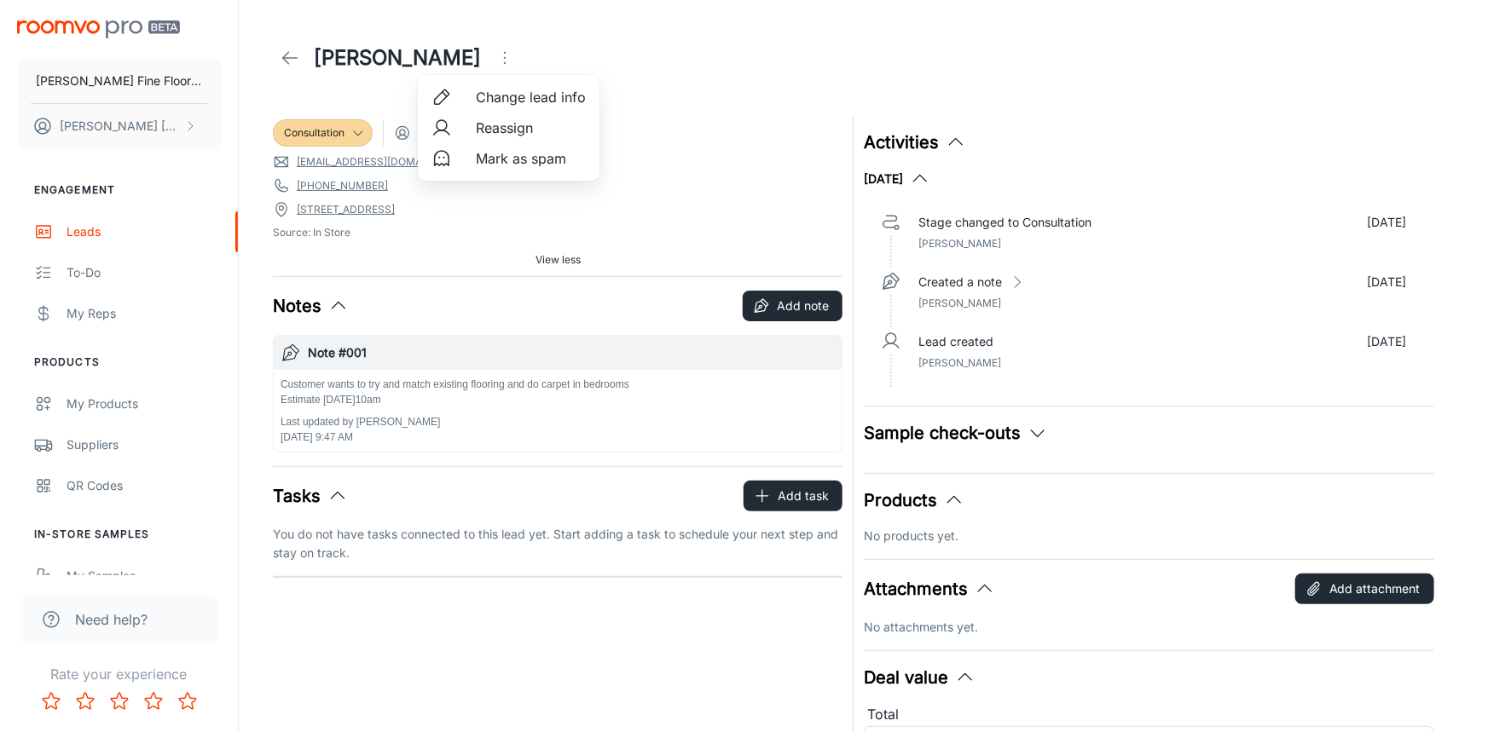
click at [511, 101] on span "Change lead info" at bounding box center [531, 97] width 110 height 20
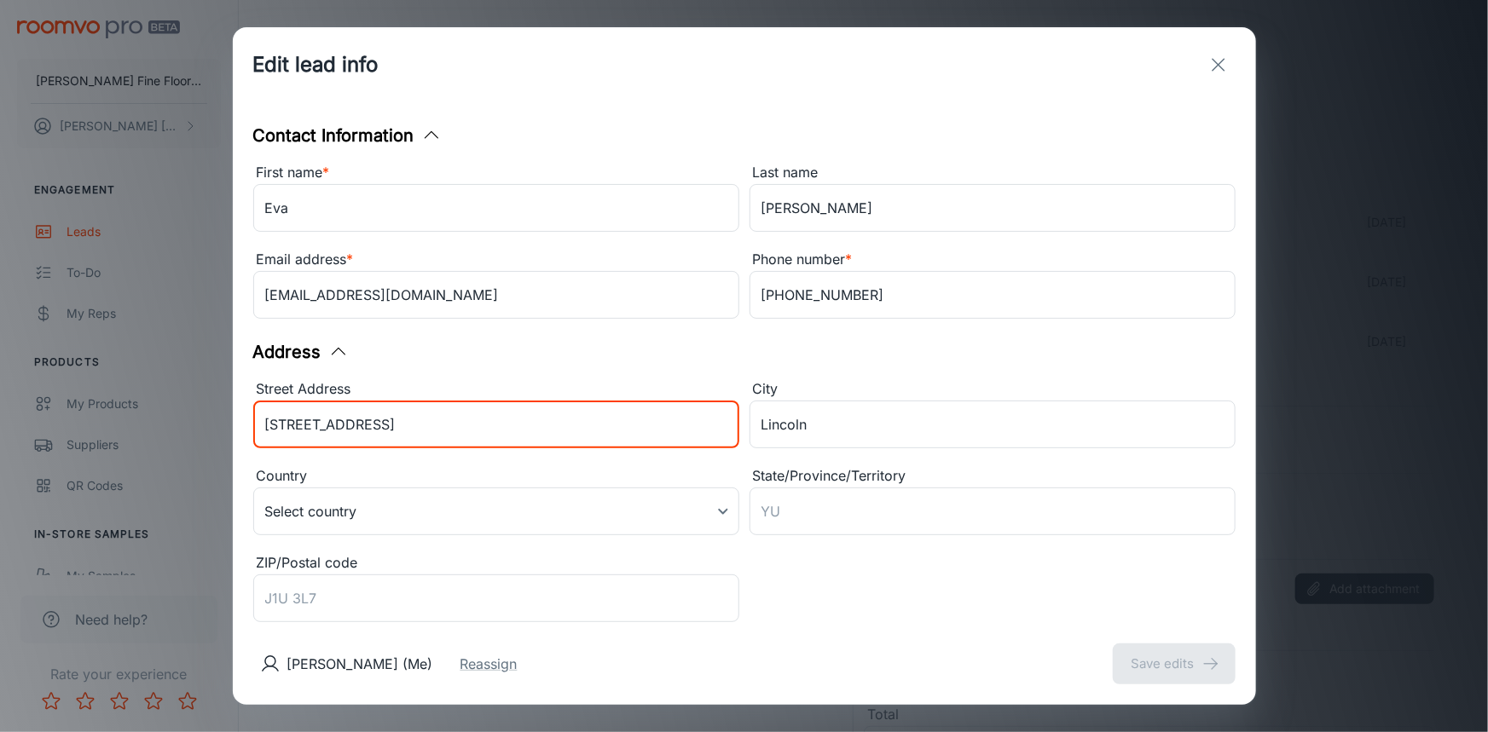
drag, startPoint x: 413, startPoint y: 427, endPoint x: 131, endPoint y: 434, distance: 281.4
click at [134, 436] on div "Edit lead info Contact Information First name * [PERSON_NAME] ​ Last name [PERS…" at bounding box center [744, 366] width 1488 height 732
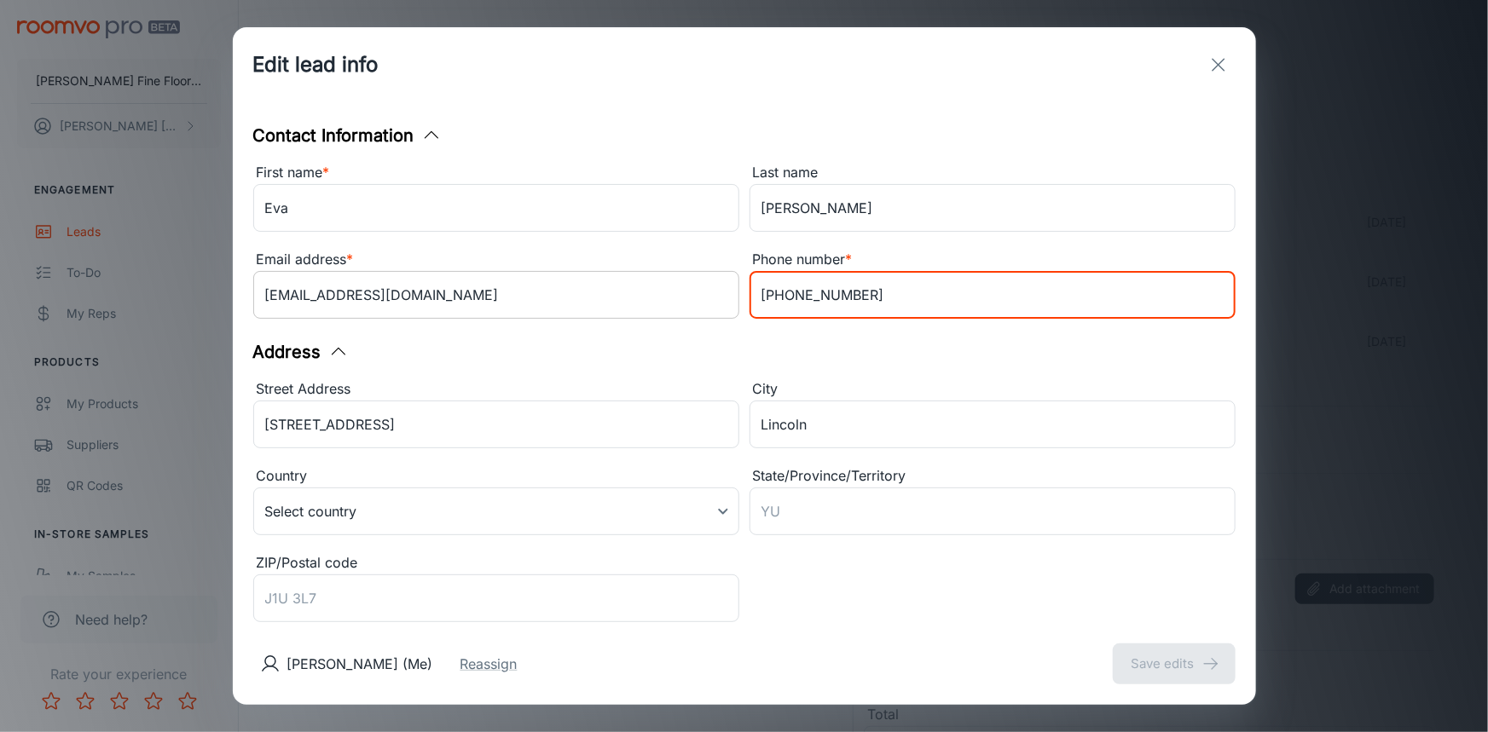
drag, startPoint x: 858, startPoint y: 293, endPoint x: 585, endPoint y: 293, distance: 272.8
click at [589, 293] on div "First name * [PERSON_NAME] ​ Last name [PERSON_NAME] ​ Email address * [EMAIL_A…" at bounding box center [739, 239] width 992 height 174
